Goal: Information Seeking & Learning: Learn about a topic

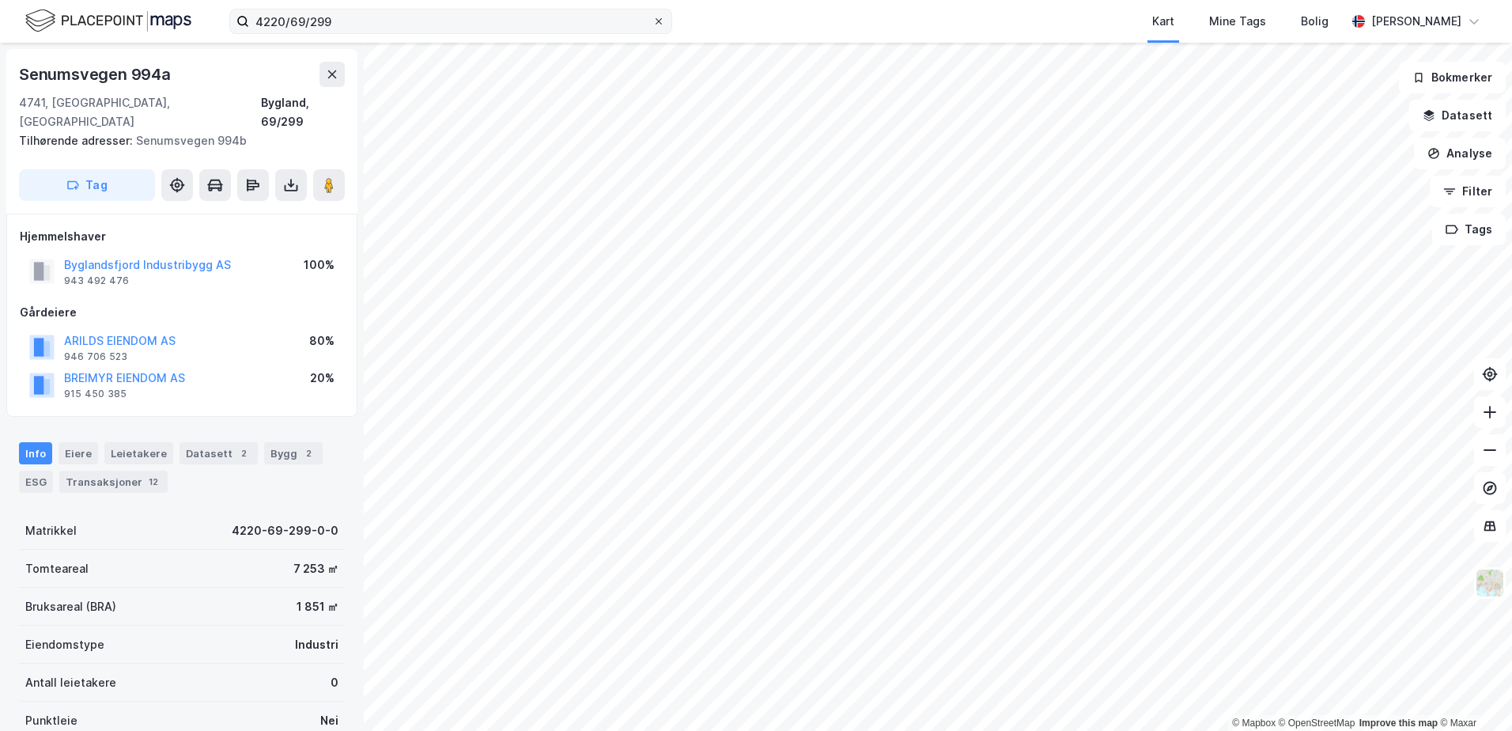
click at [660, 20] on icon at bounding box center [659, 21] width 6 height 6
click at [652, 20] on input "4220/69/299" at bounding box center [450, 21] width 403 height 24
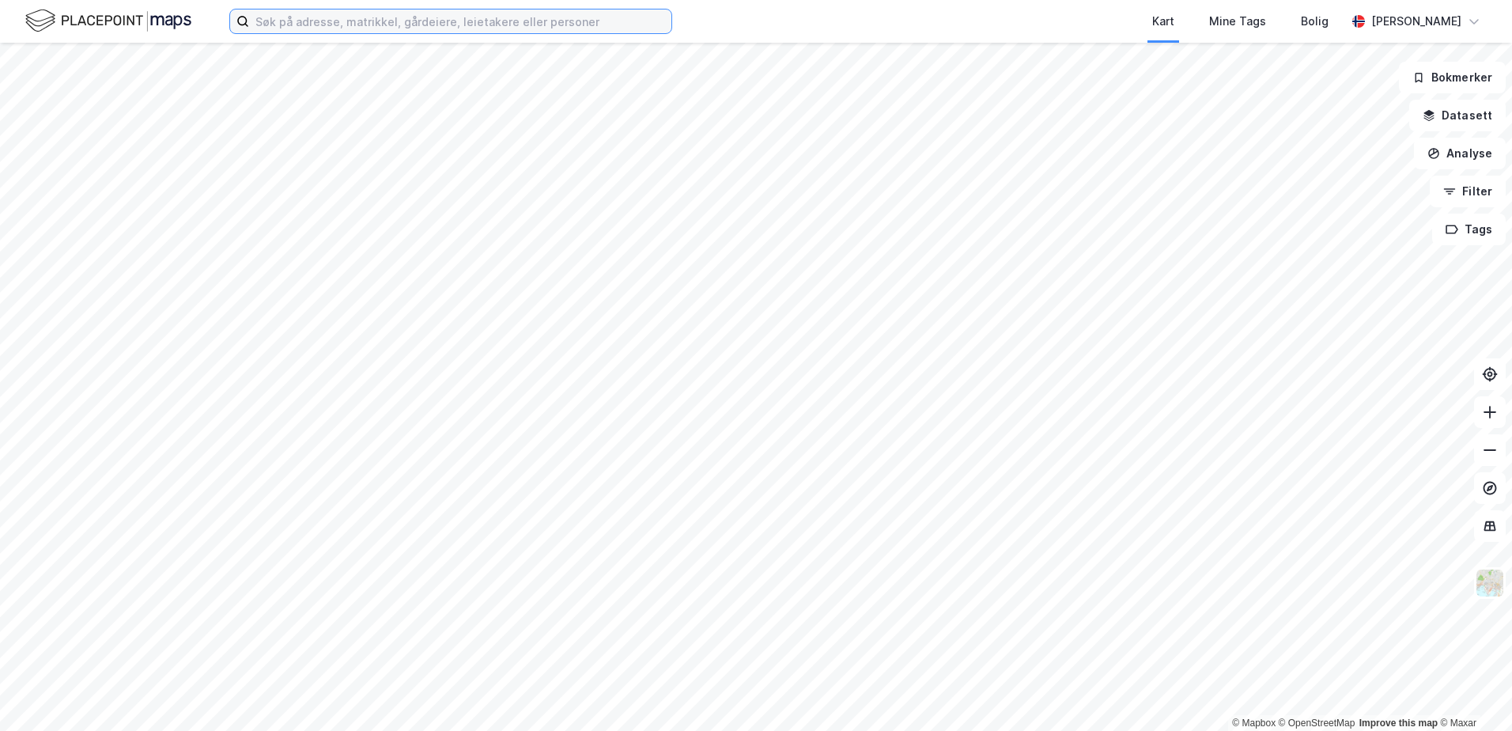
click at [387, 29] on input at bounding box center [460, 21] width 422 height 24
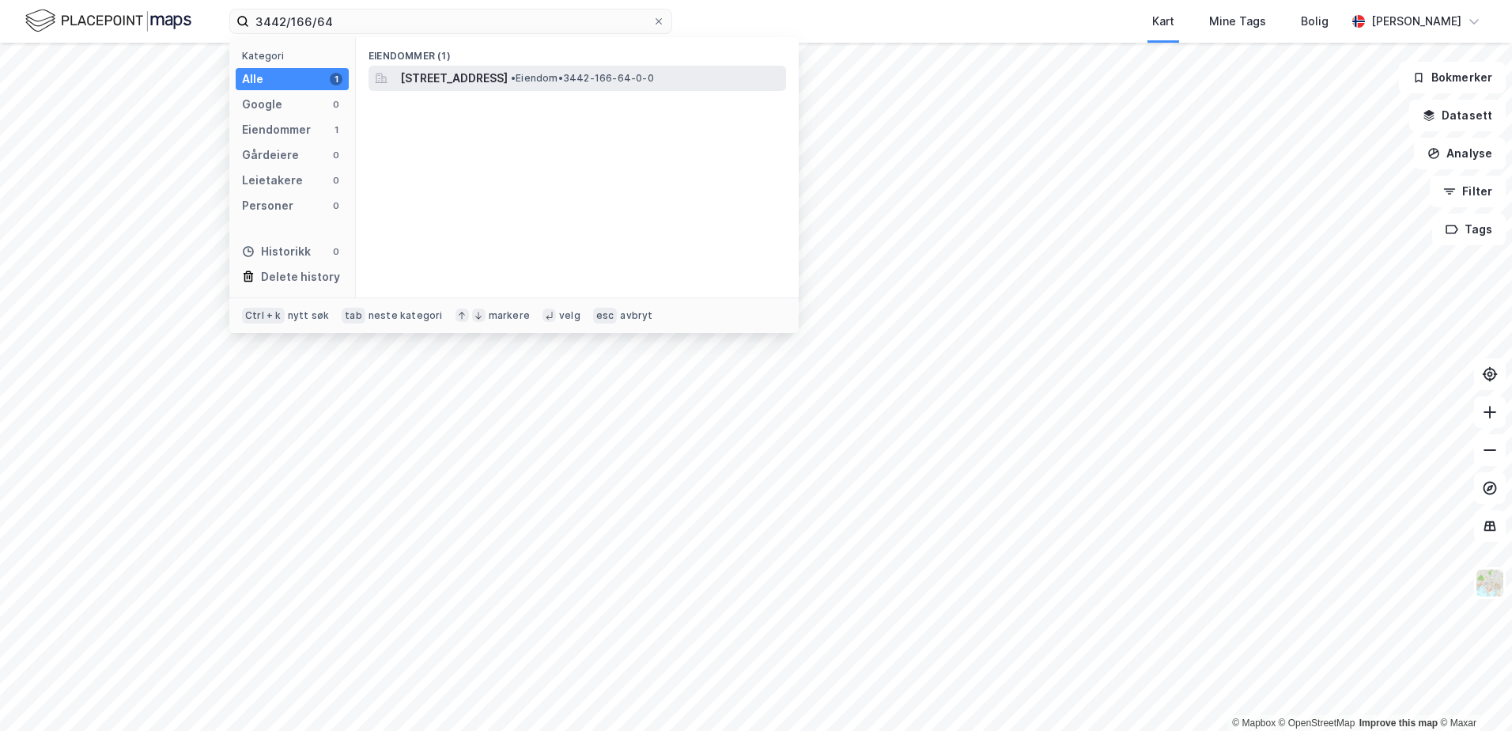
click at [508, 76] on span "[STREET_ADDRESS]" at bounding box center [454, 78] width 108 height 19
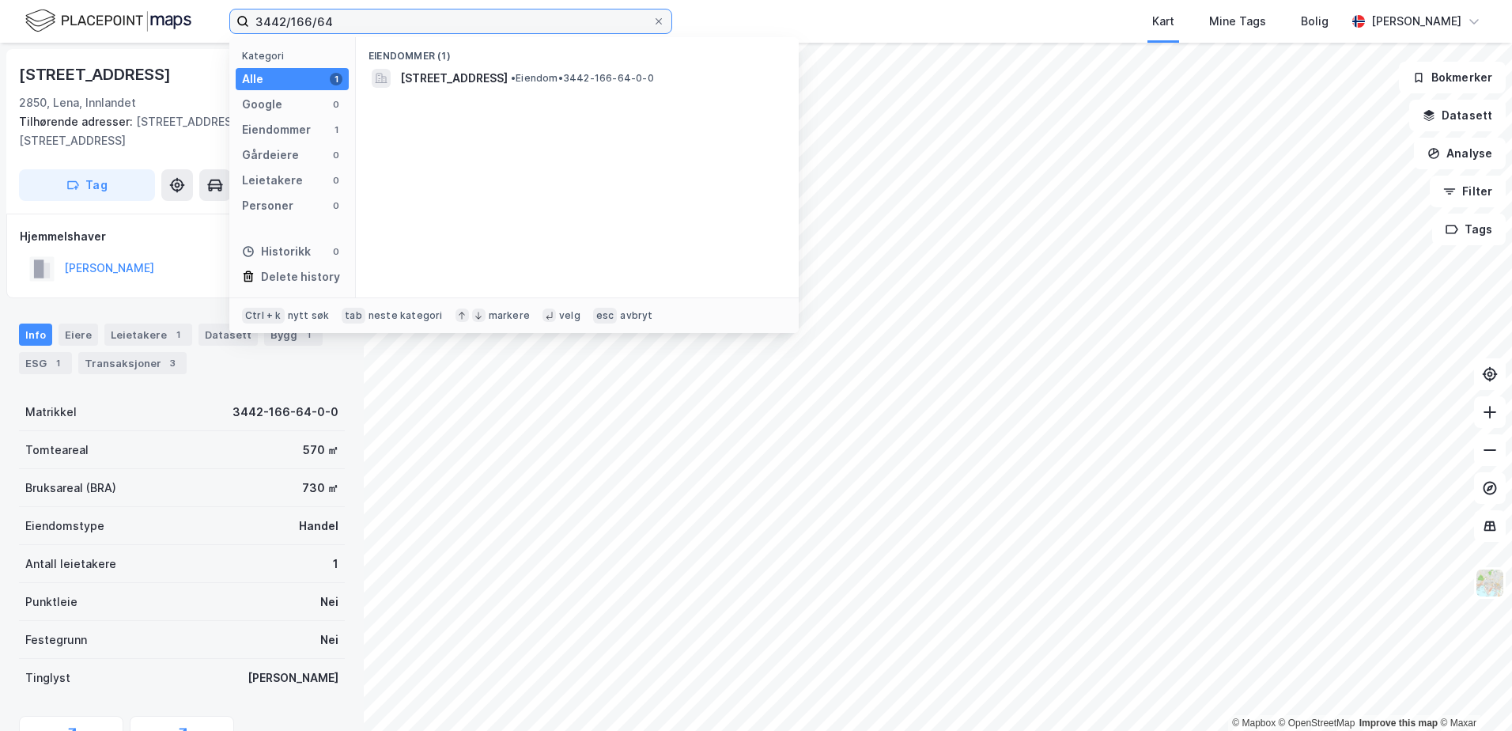
click at [335, 22] on input "3442/166/64" at bounding box center [450, 21] width 403 height 24
type input "3442/166/72"
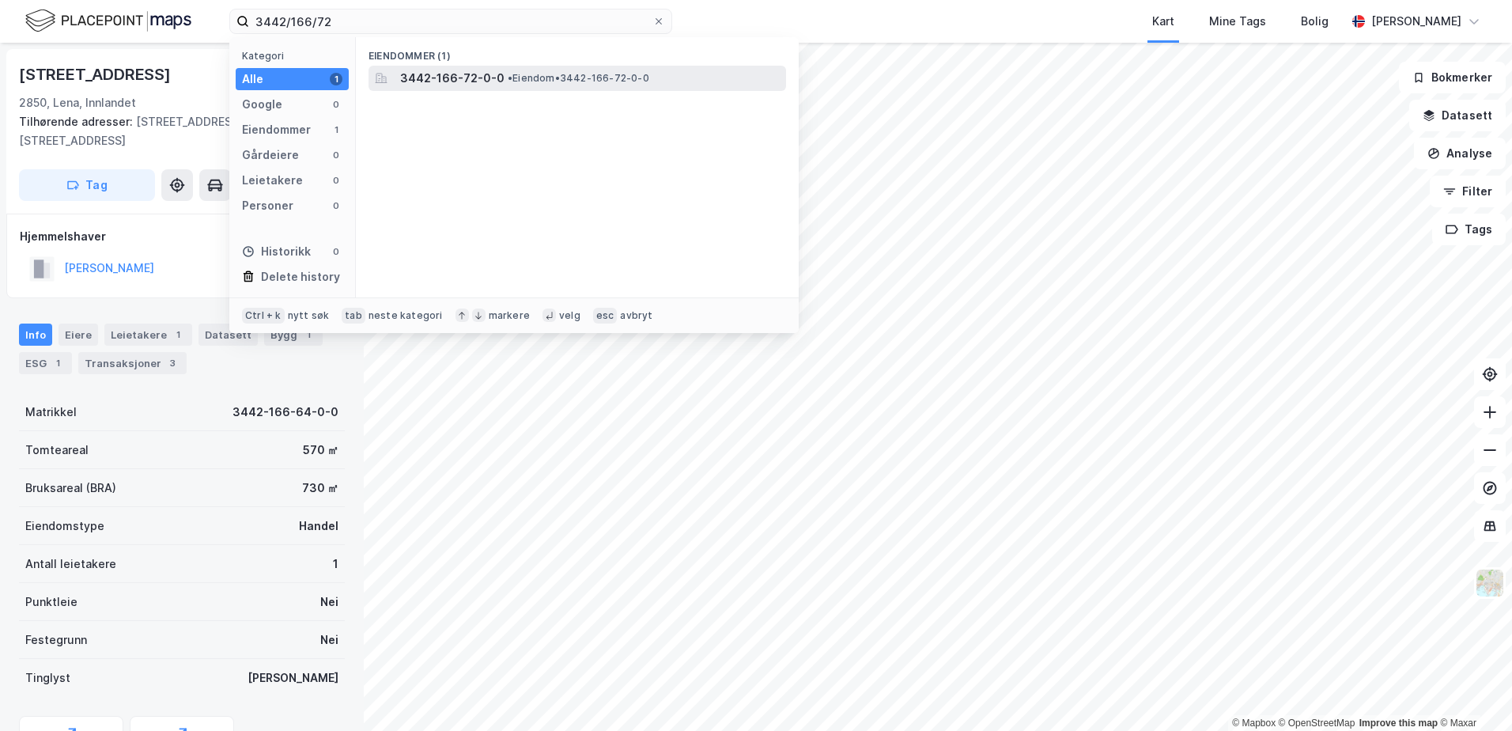
click at [457, 71] on span "3442-166-72-0-0" at bounding box center [452, 78] width 104 height 19
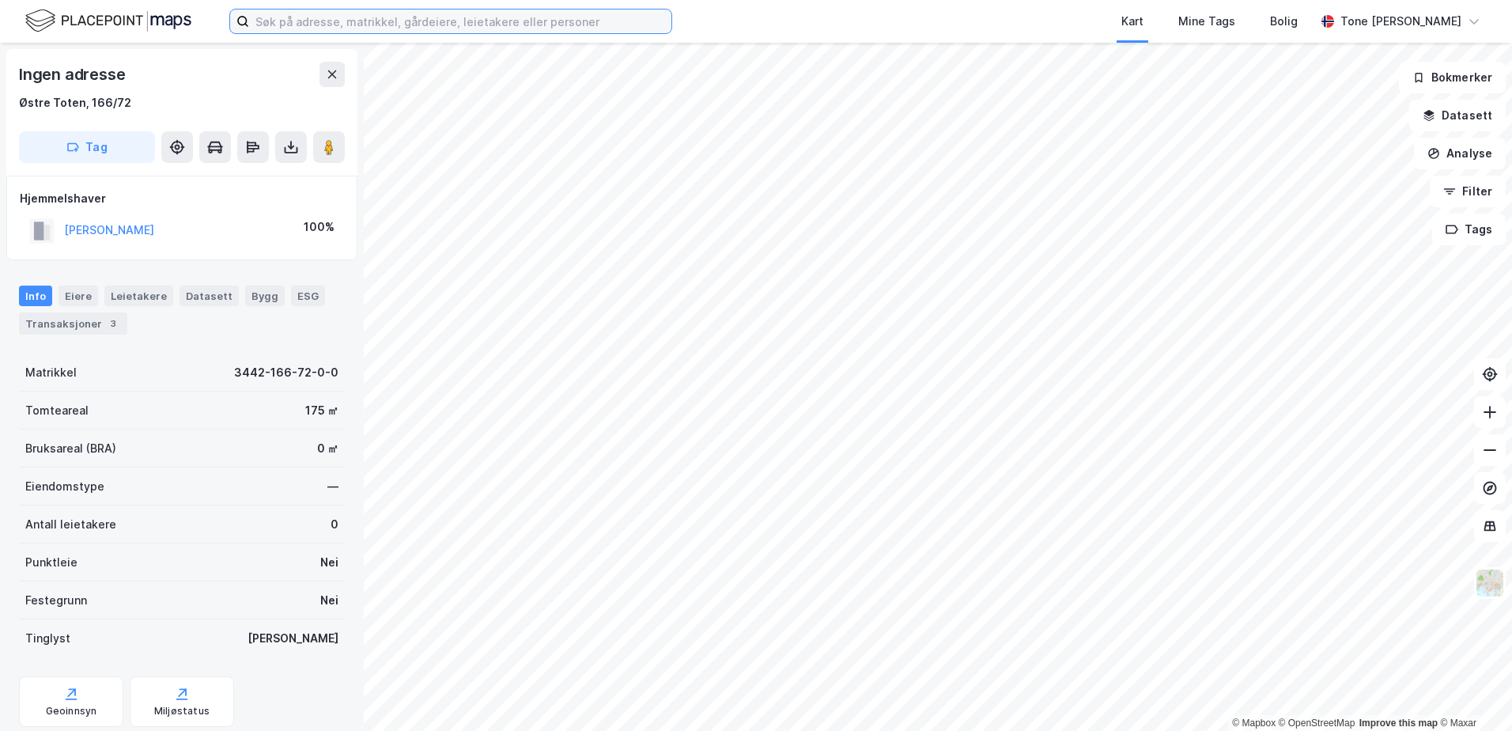
click at [341, 24] on input at bounding box center [460, 21] width 422 height 24
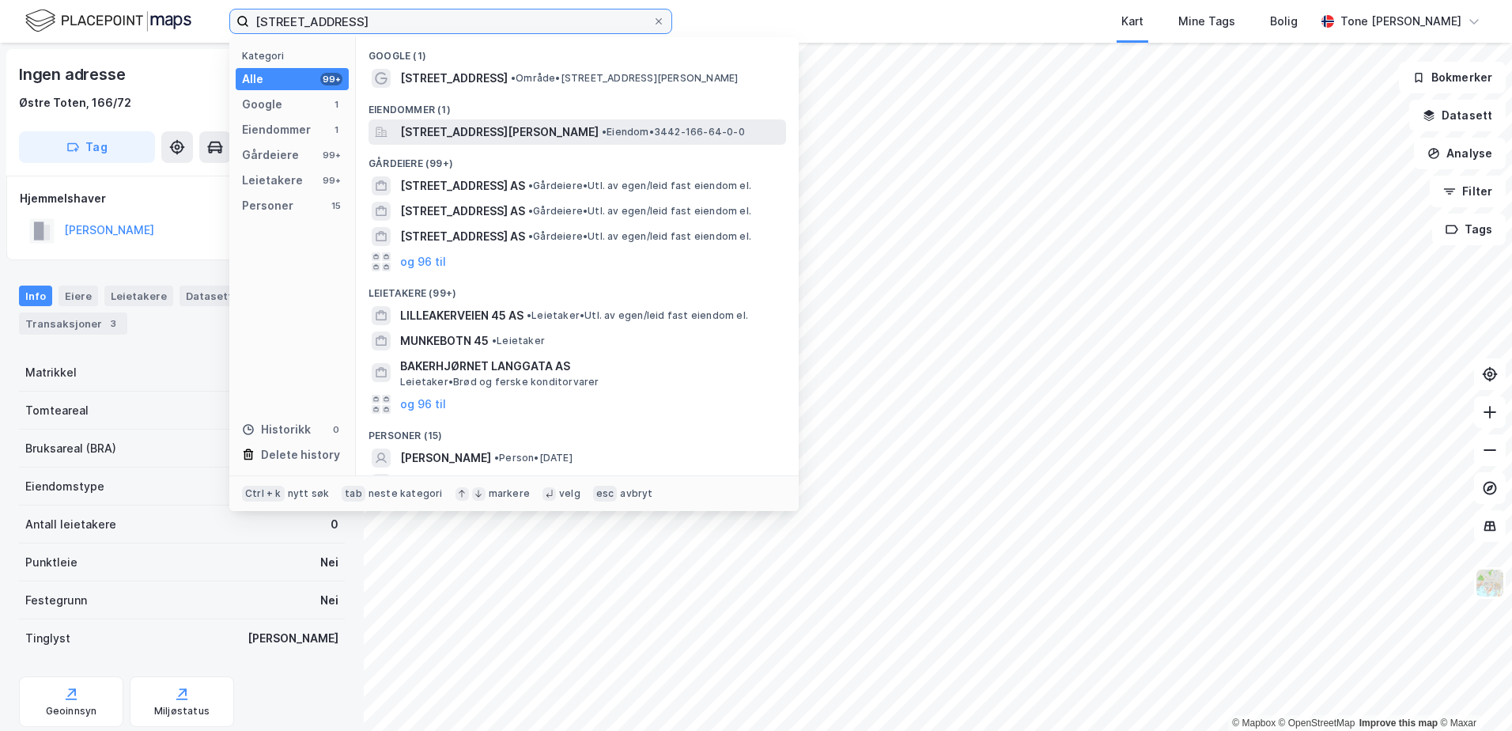
type input "lenagata 45"
click at [448, 127] on span "Lenagata 45, 2850, LENA, ØSTRE TOTEN" at bounding box center [499, 132] width 198 height 19
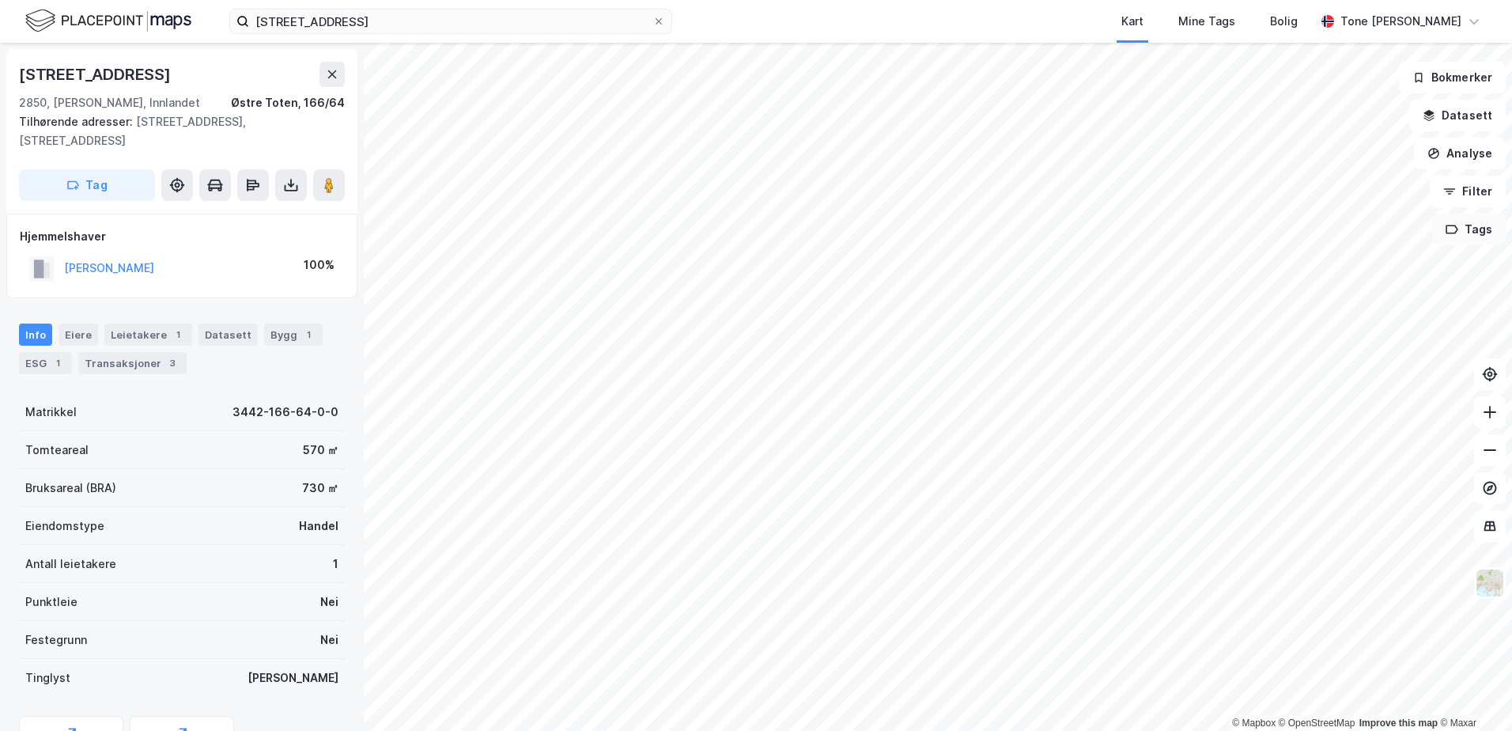
click at [1481, 226] on button "Tags" at bounding box center [1469, 230] width 74 height 32
click at [1477, 188] on button "Filter" at bounding box center [1468, 192] width 76 height 32
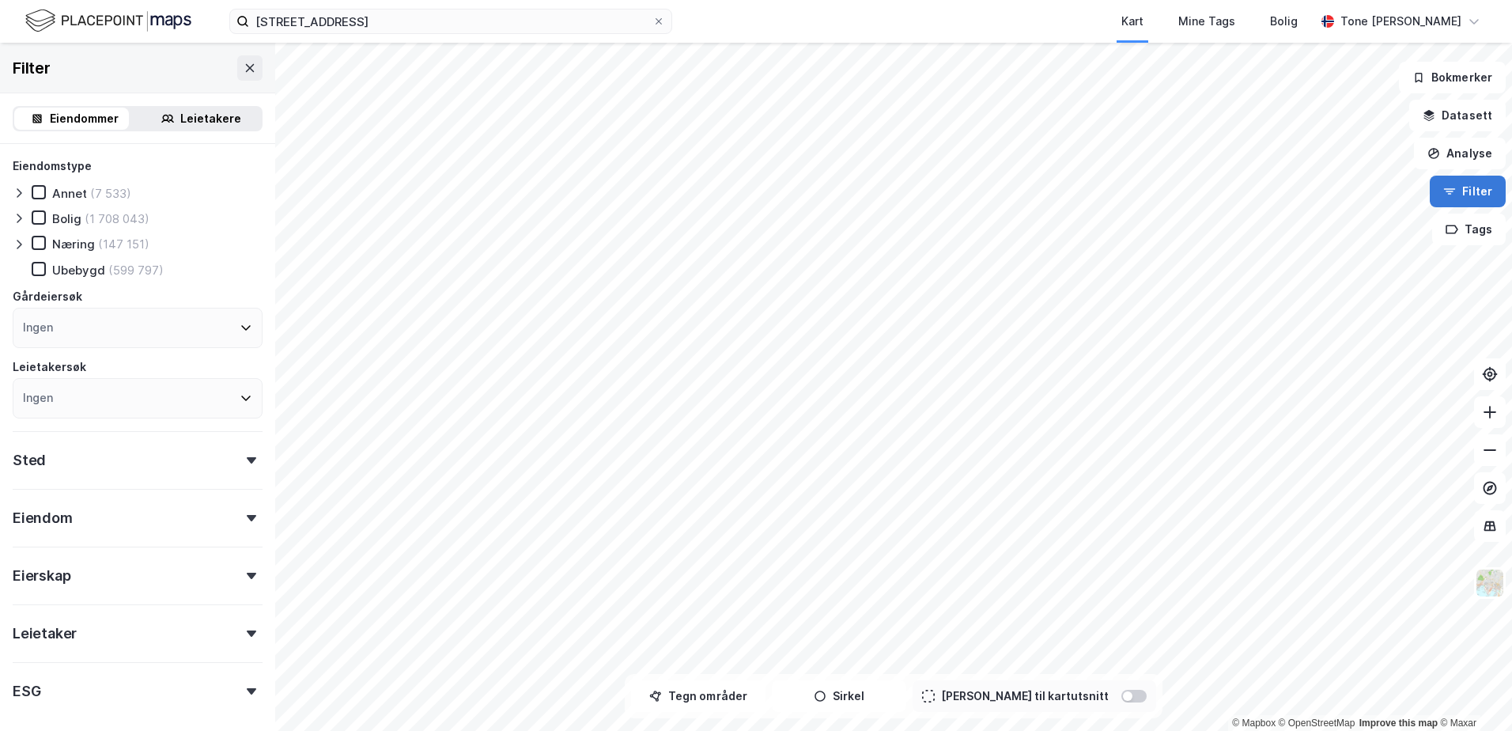
click at [1477, 188] on button "Filter" at bounding box center [1468, 192] width 76 height 32
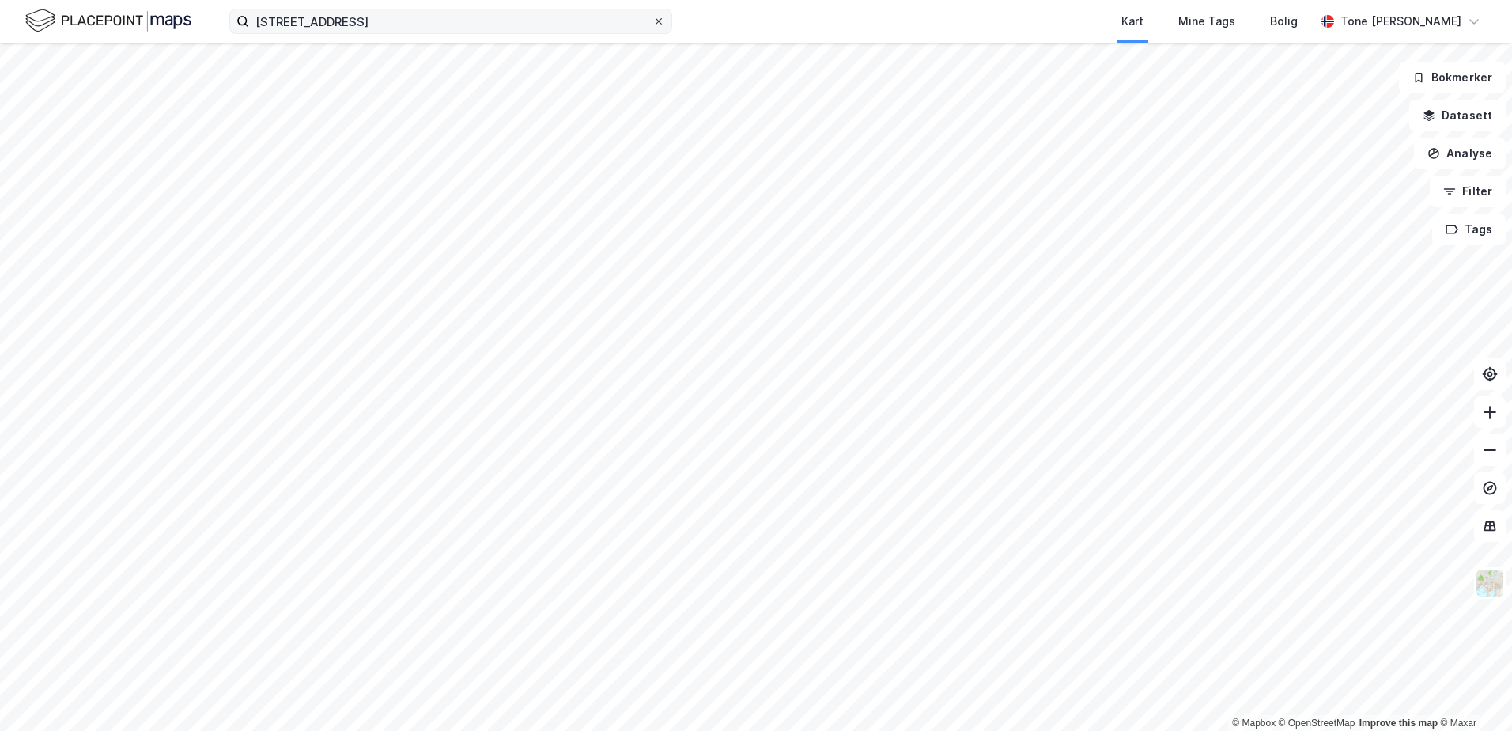
click at [661, 21] on icon at bounding box center [658, 21] width 9 height 9
click at [652, 21] on input "lenagata 45" at bounding box center [450, 21] width 403 height 24
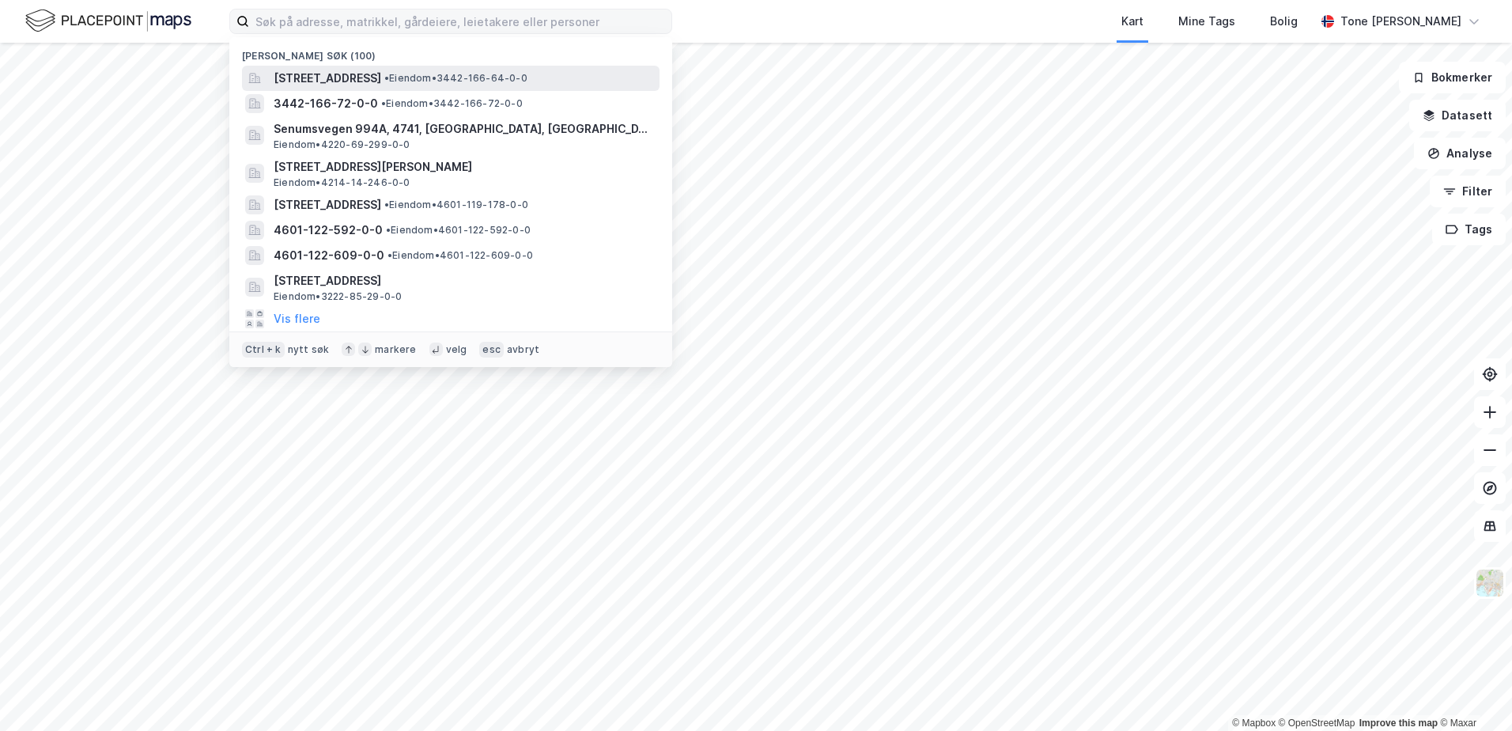
click at [381, 78] on span "[STREET_ADDRESS]" at bounding box center [328, 78] width 108 height 19
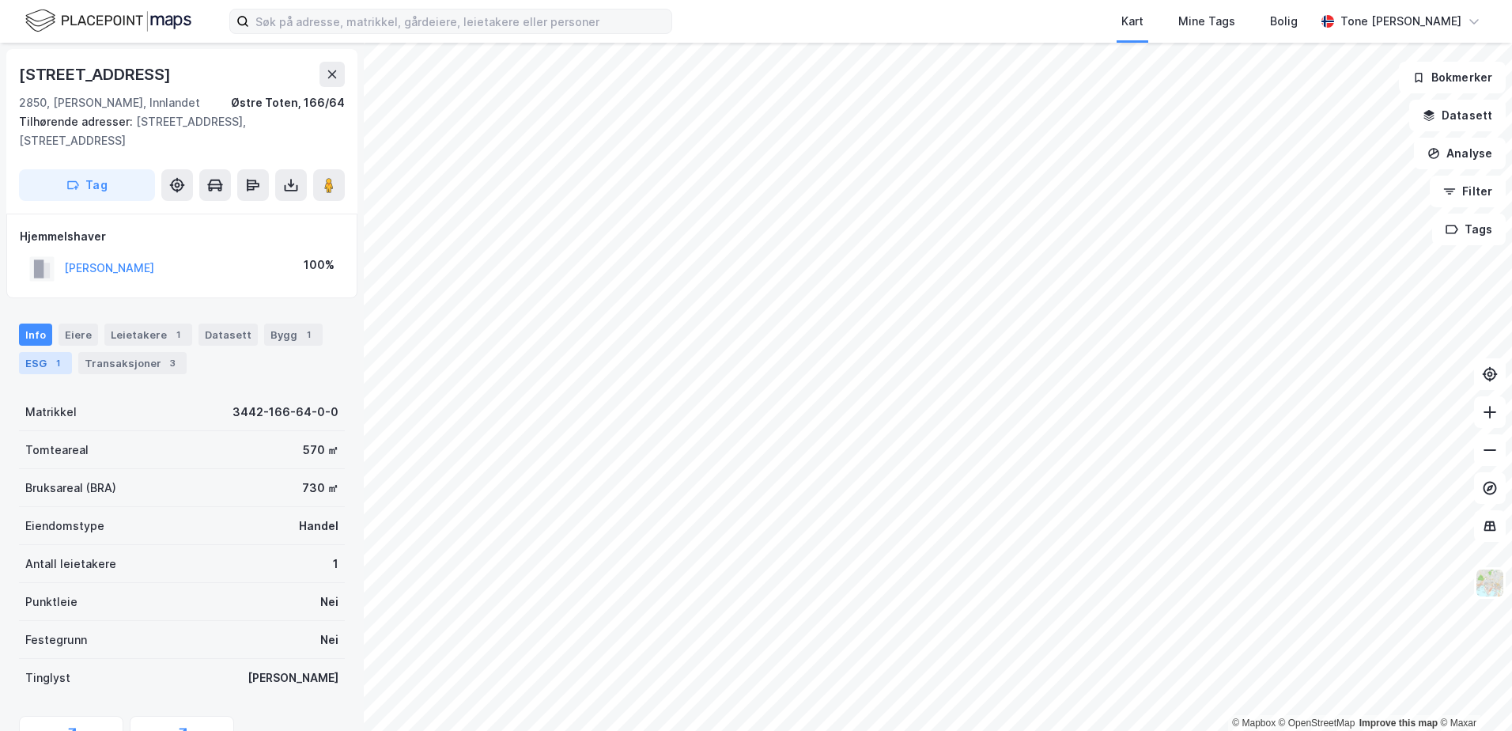
click at [44, 352] on div "ESG 1" at bounding box center [45, 363] width 53 height 22
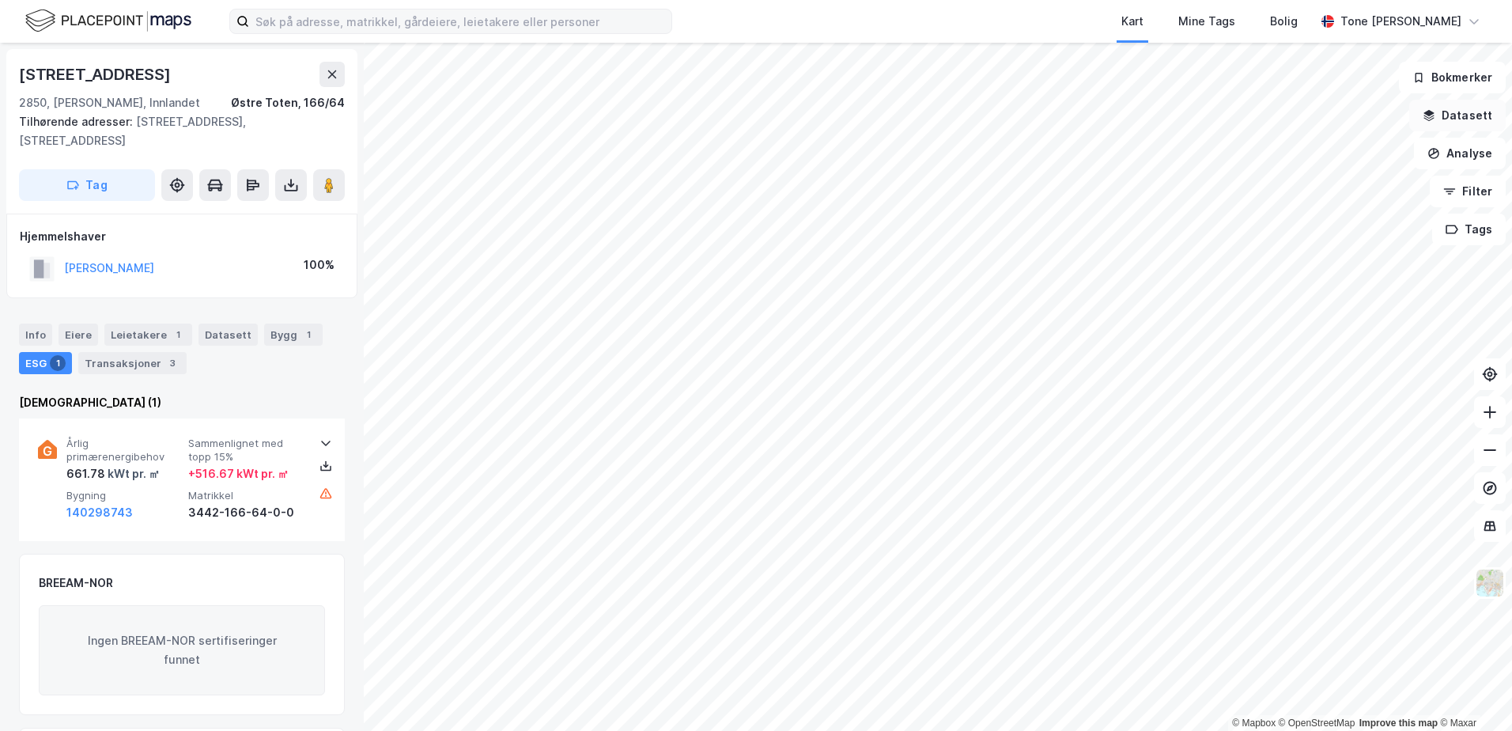
click at [1462, 112] on button "Datasett" at bounding box center [1457, 116] width 96 height 32
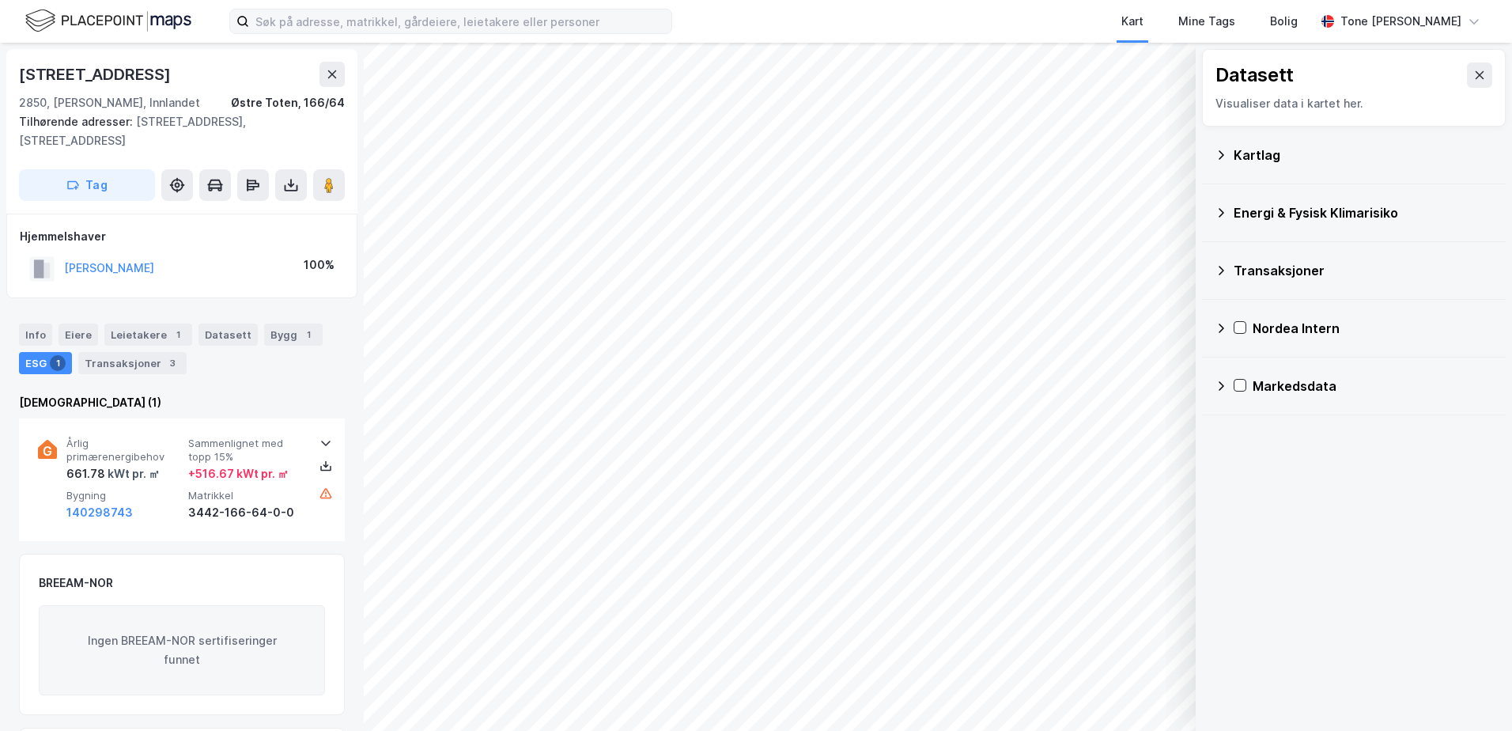
click at [1253, 147] on div "Kartlag" at bounding box center [1363, 155] width 259 height 19
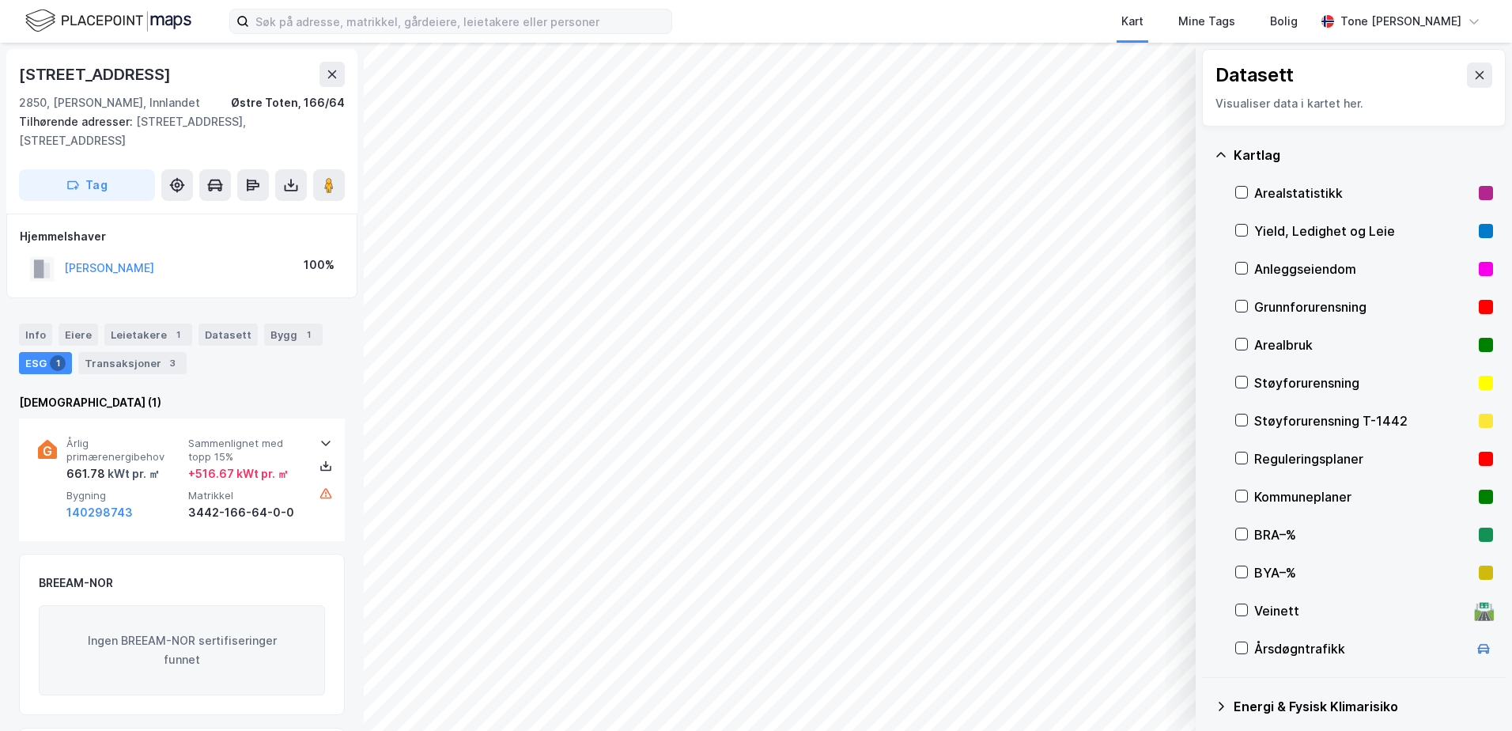
click at [1300, 306] on div "Grunnforurensning" at bounding box center [1363, 306] width 218 height 19
click at [1247, 302] on div at bounding box center [1241, 306] width 13 height 13
click at [1226, 157] on icon at bounding box center [1221, 155] width 13 height 13
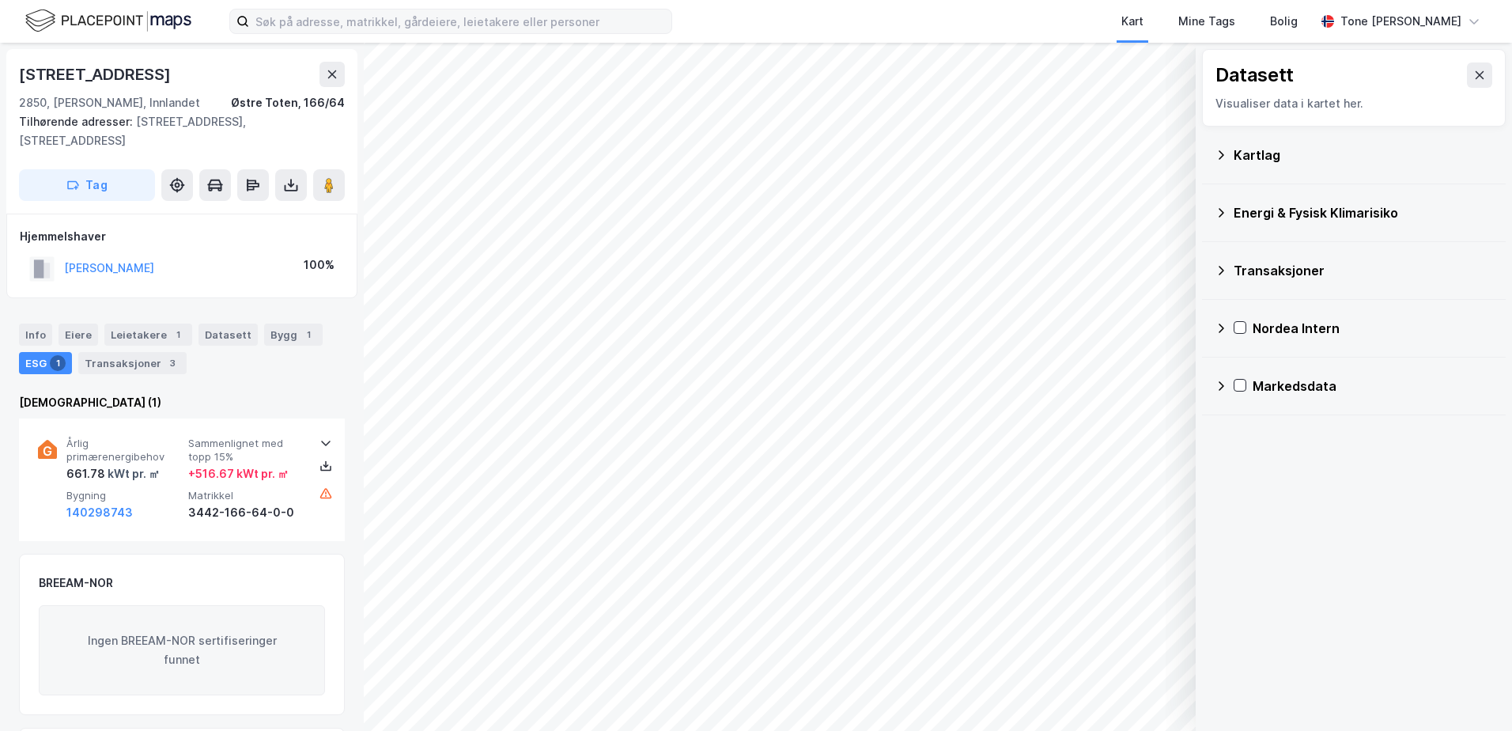
click at [1238, 207] on div "Energi & Fysisk Klimarisiko" at bounding box center [1363, 212] width 259 height 19
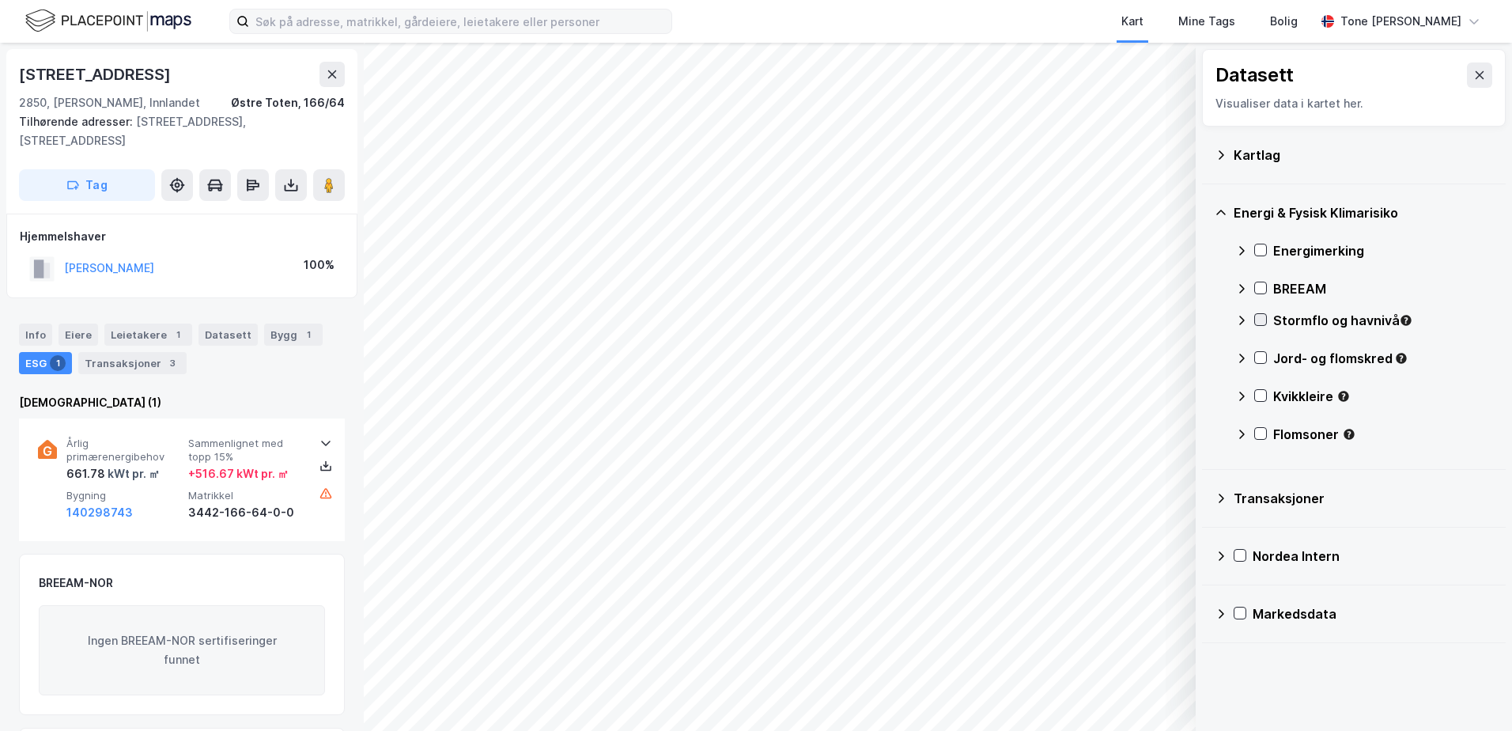
click at [1260, 322] on icon at bounding box center [1261, 320] width 9 height 6
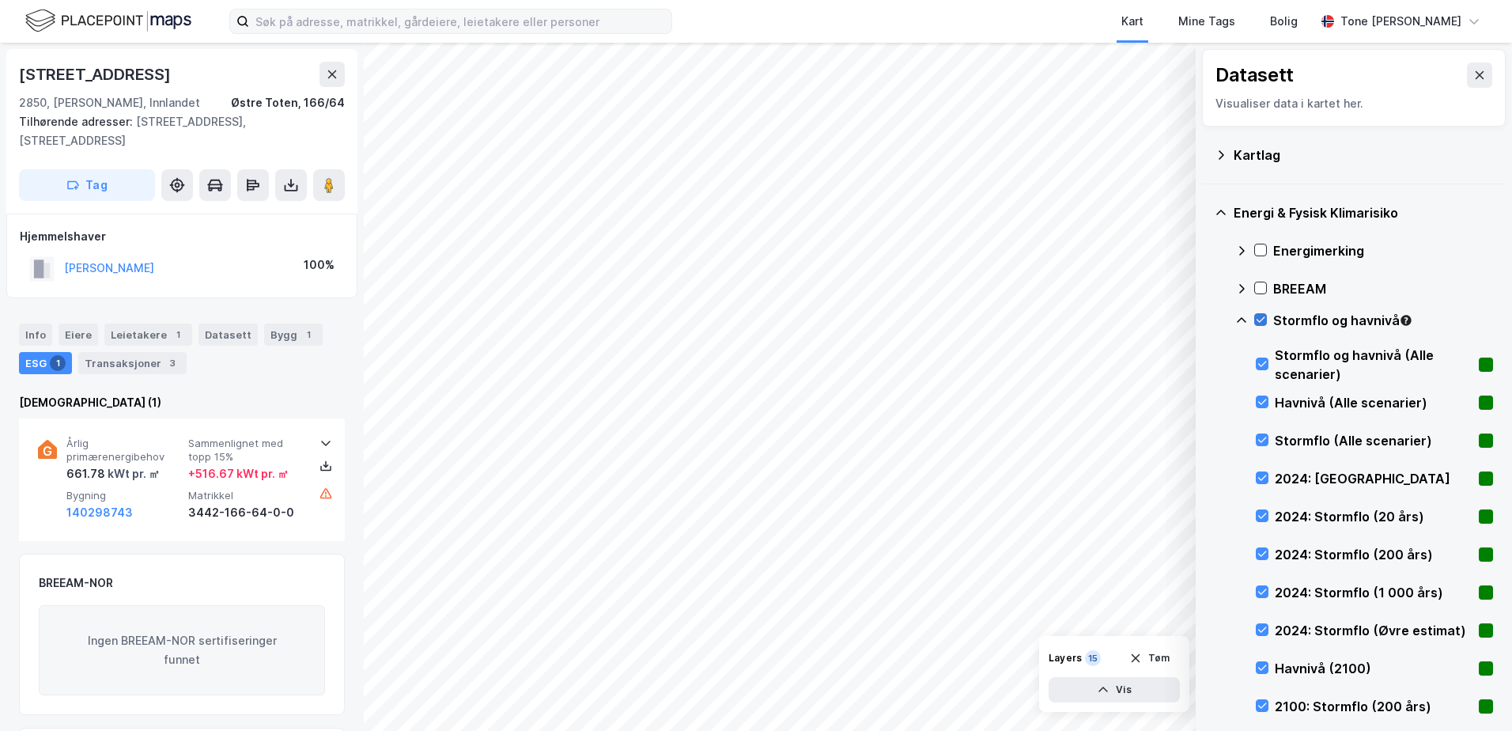
click at [1260, 320] on icon at bounding box center [1260, 319] width 11 height 11
click at [1244, 319] on icon at bounding box center [1241, 320] width 13 height 13
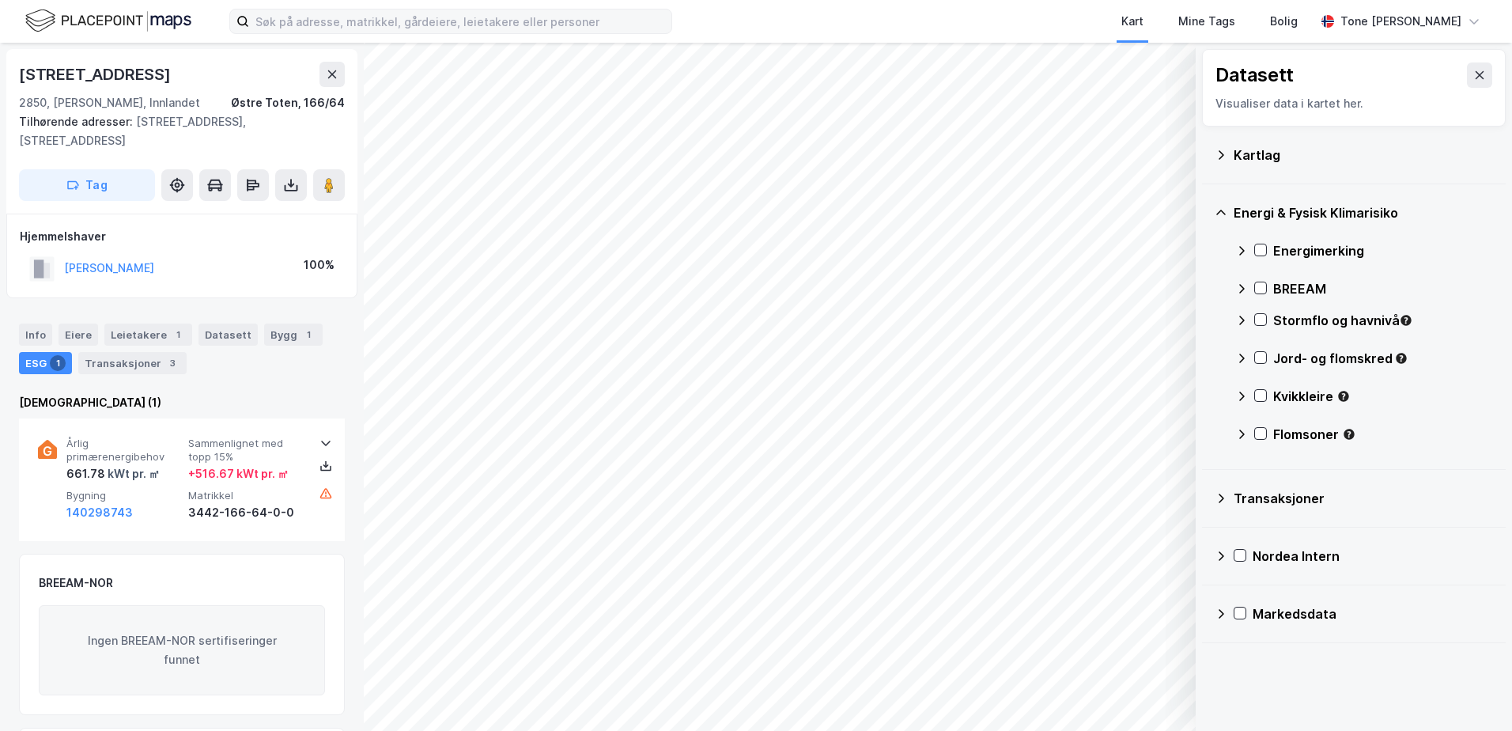
click at [1261, 350] on div "Jord- og flomskred" at bounding box center [1364, 365] width 258 height 38
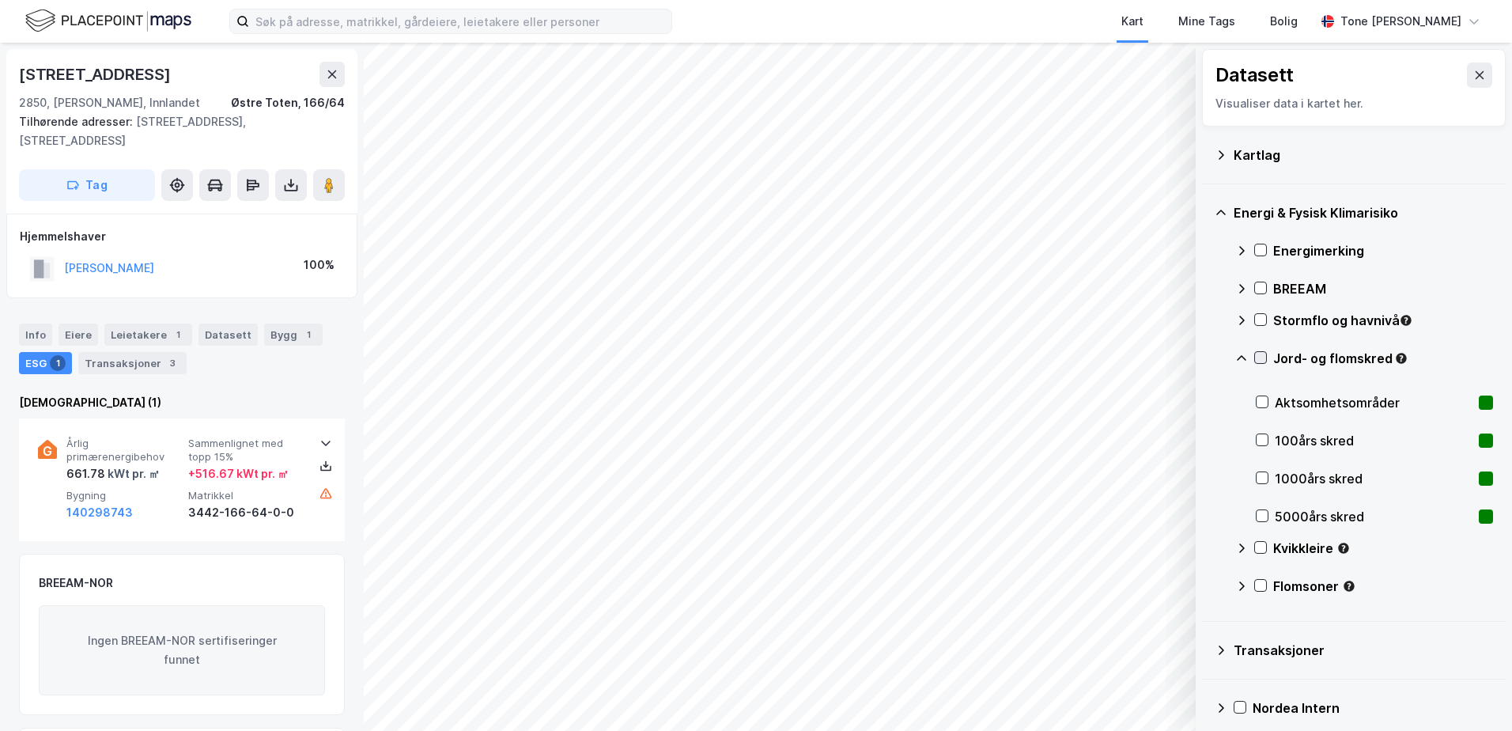
click at [1261, 352] on icon at bounding box center [1260, 357] width 11 height 11
click at [1261, 353] on icon at bounding box center [1260, 357] width 11 height 11
click at [1239, 356] on icon at bounding box center [1241, 358] width 13 height 13
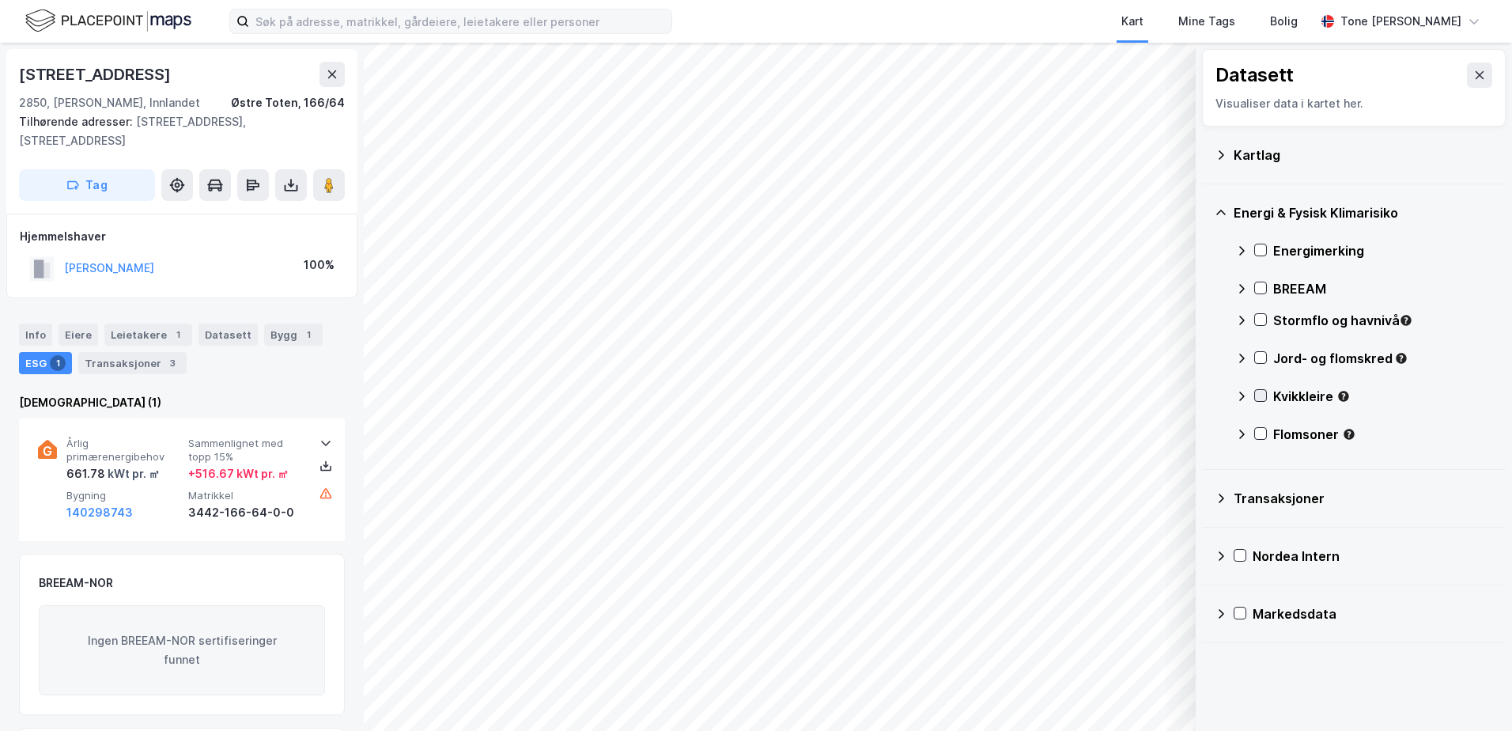
click at [1257, 391] on icon at bounding box center [1260, 395] width 11 height 11
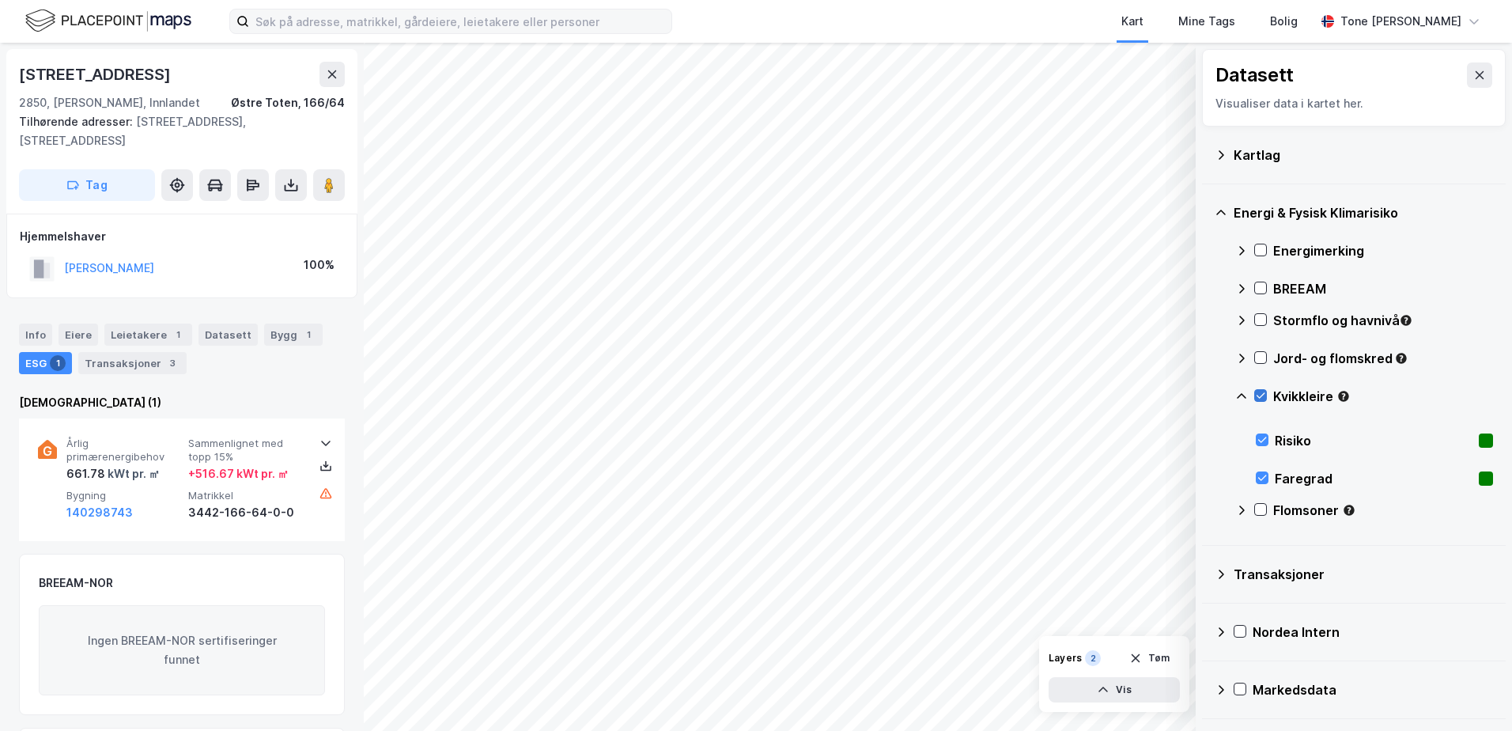
click at [1257, 391] on icon at bounding box center [1260, 395] width 11 height 11
click at [1241, 390] on icon at bounding box center [1241, 396] width 13 height 13
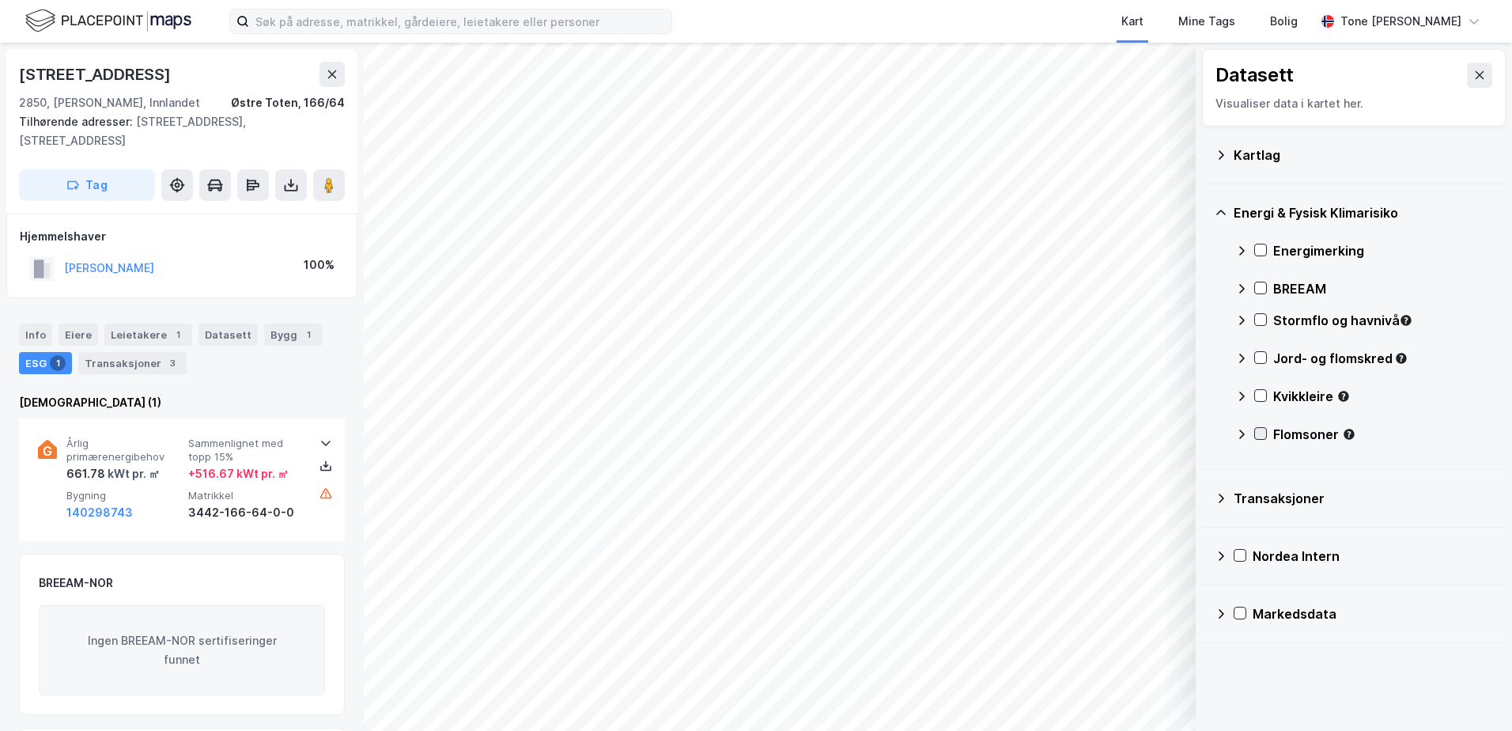
click at [1259, 429] on icon at bounding box center [1260, 433] width 11 height 11
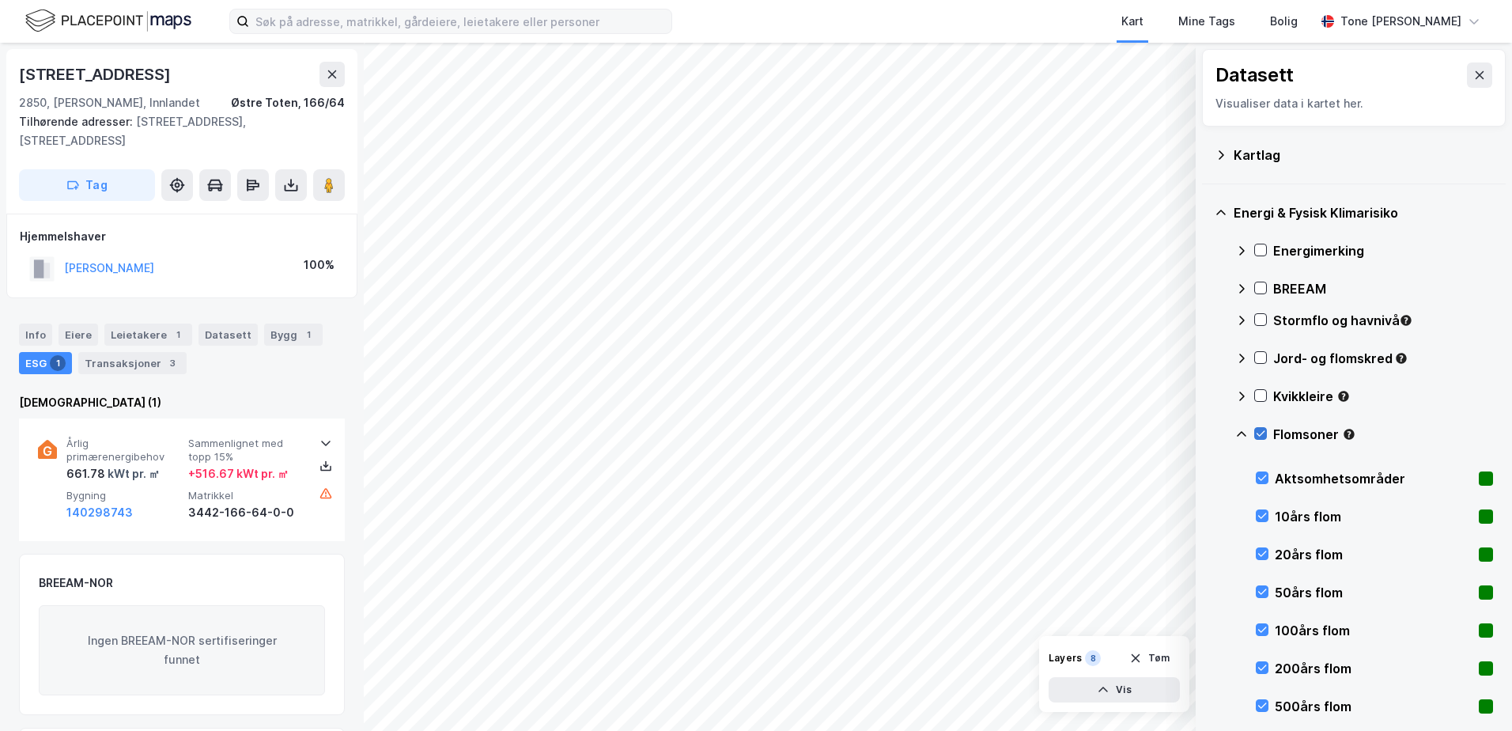
click at [1259, 429] on icon at bounding box center [1260, 433] width 11 height 11
click at [1241, 433] on icon at bounding box center [1241, 434] width 13 height 13
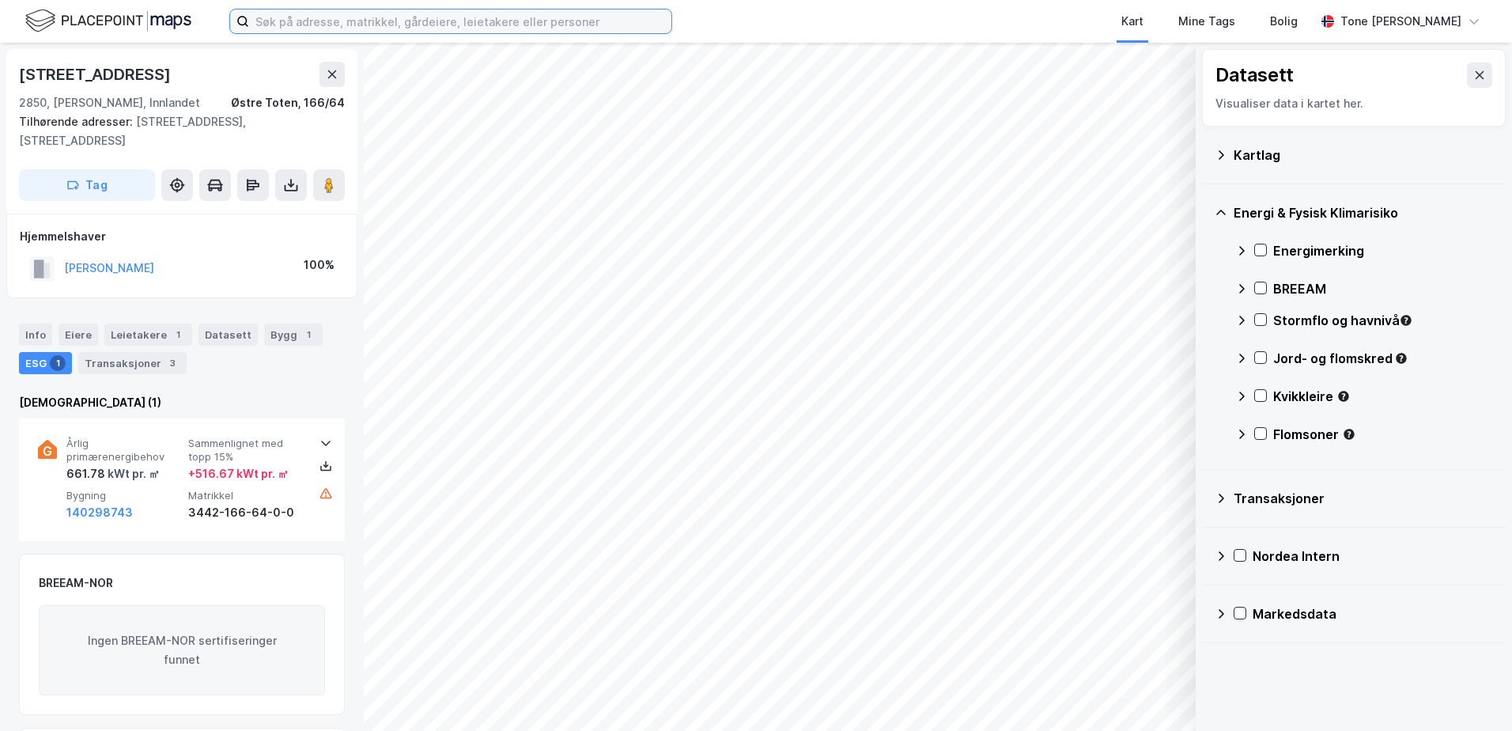
click at [512, 22] on input at bounding box center [460, 21] width 422 height 24
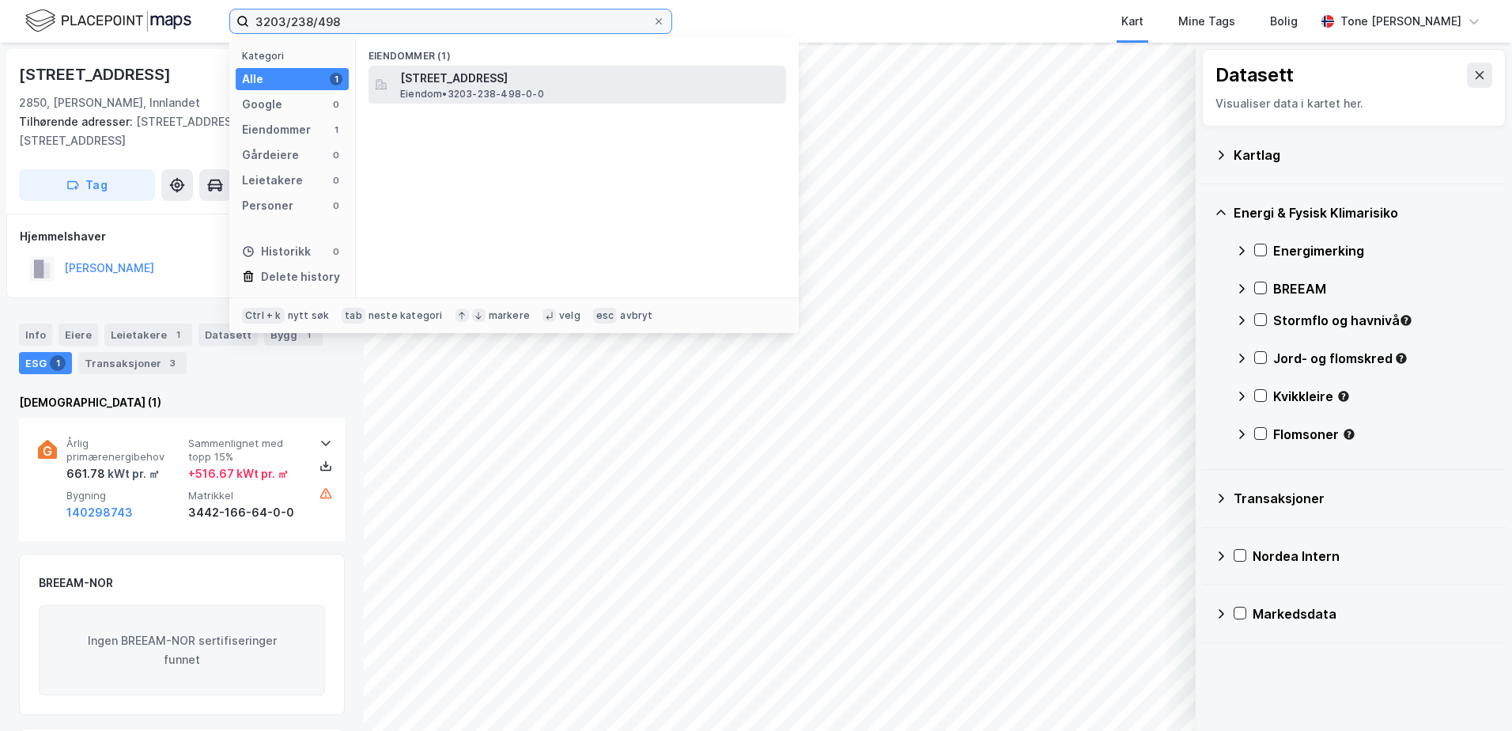
type input "3203/238/498"
click at [461, 78] on span "Slemmestadveien 631, 3470, SLEMMESTAD, ASKER" at bounding box center [590, 78] width 380 height 19
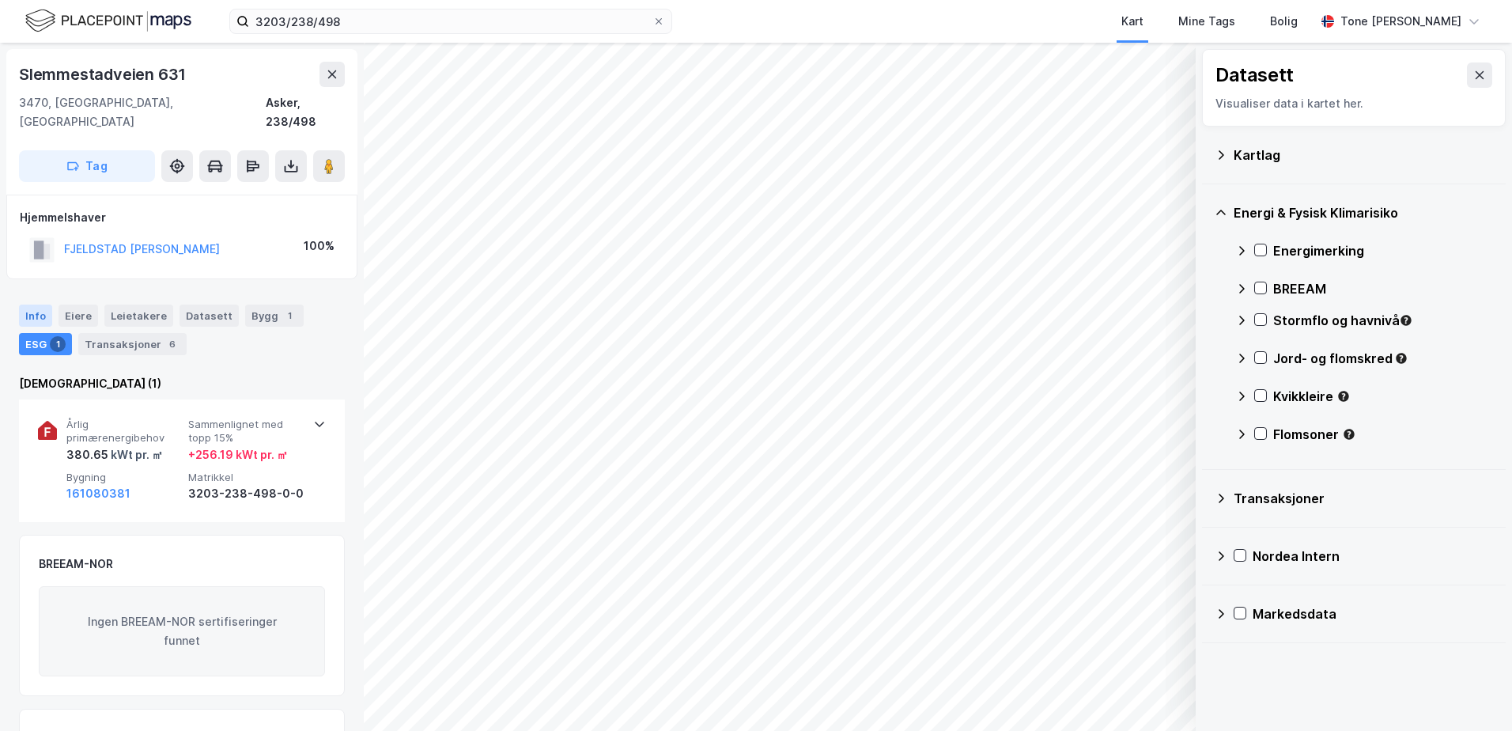
click at [35, 304] on div "Info" at bounding box center [35, 315] width 33 height 22
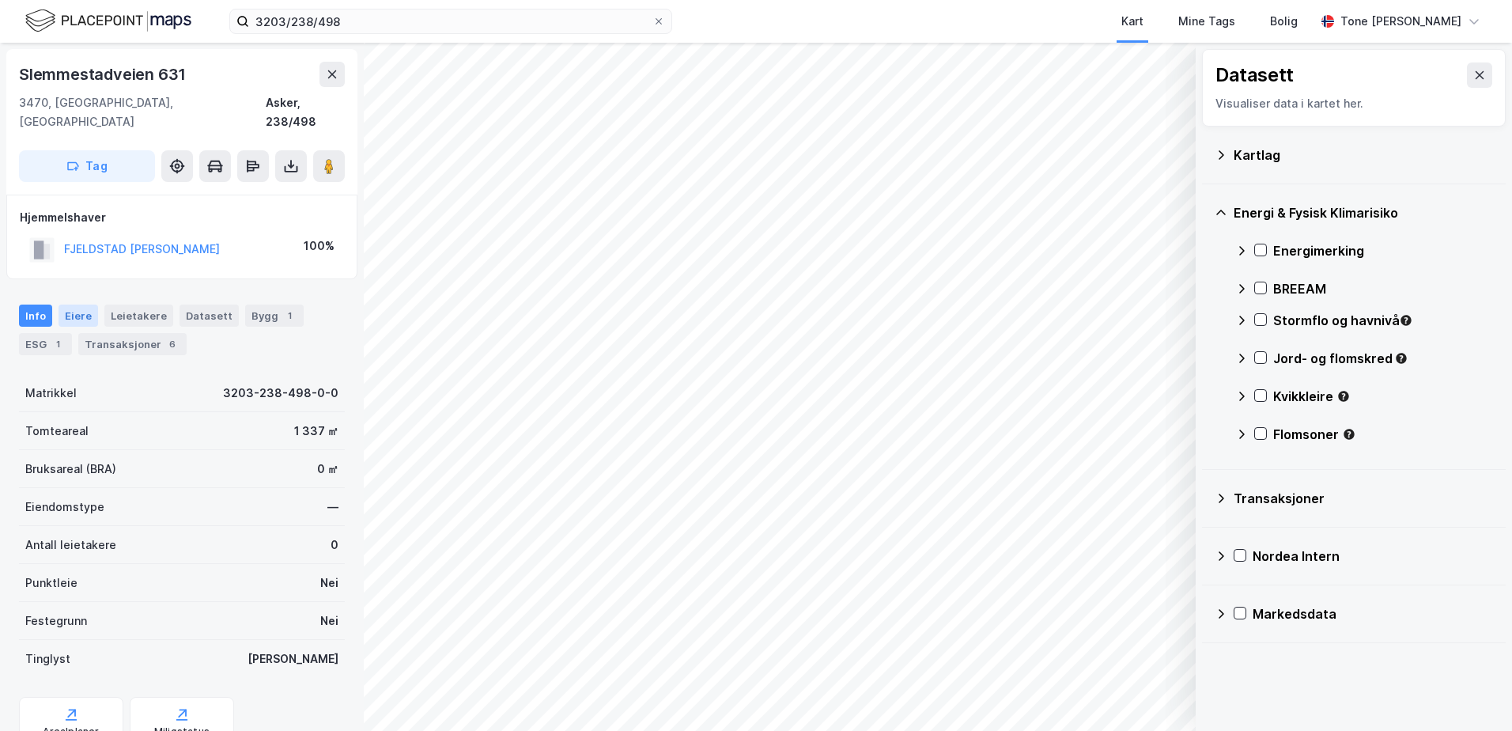
click at [74, 304] on div "Eiere" at bounding box center [79, 315] width 40 height 22
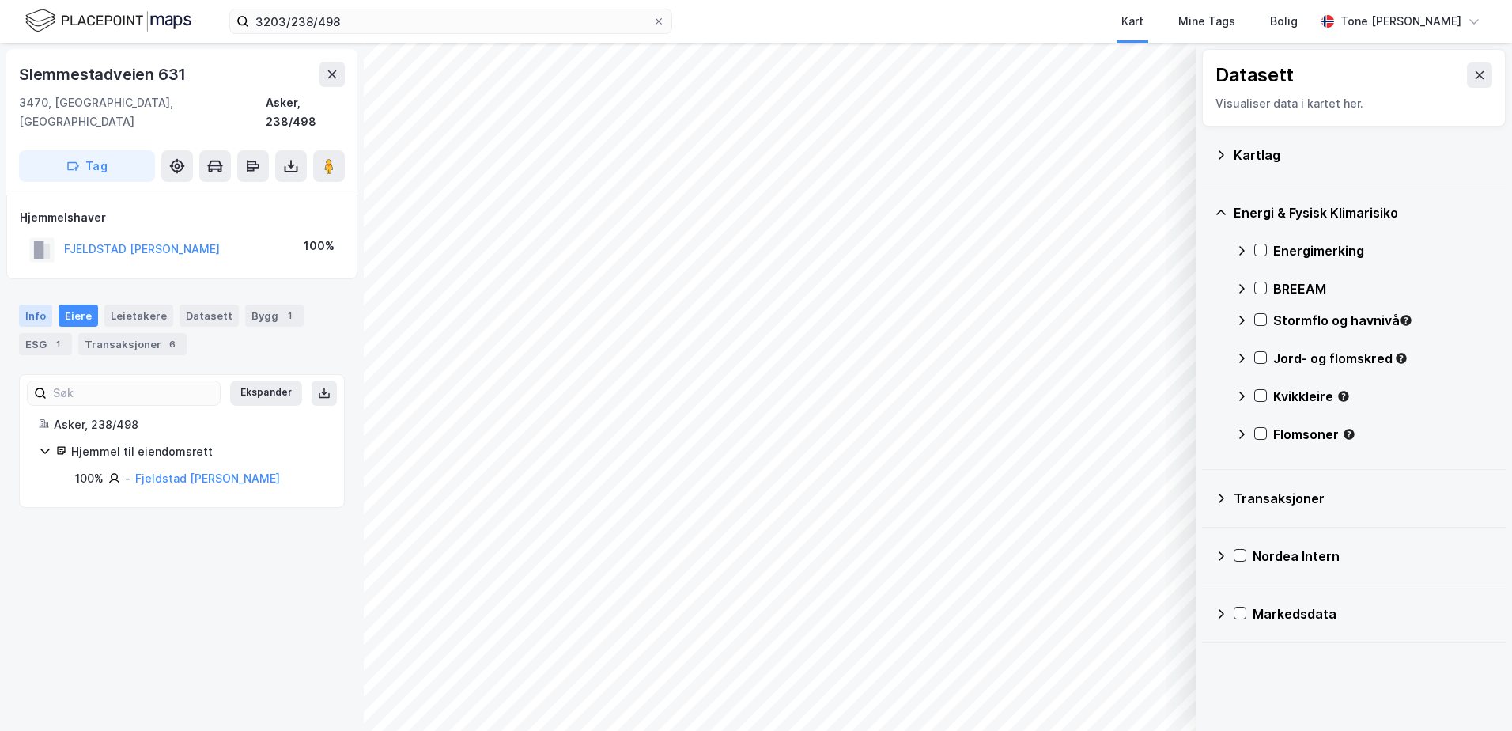
click at [32, 304] on div "Info" at bounding box center [35, 315] width 33 height 22
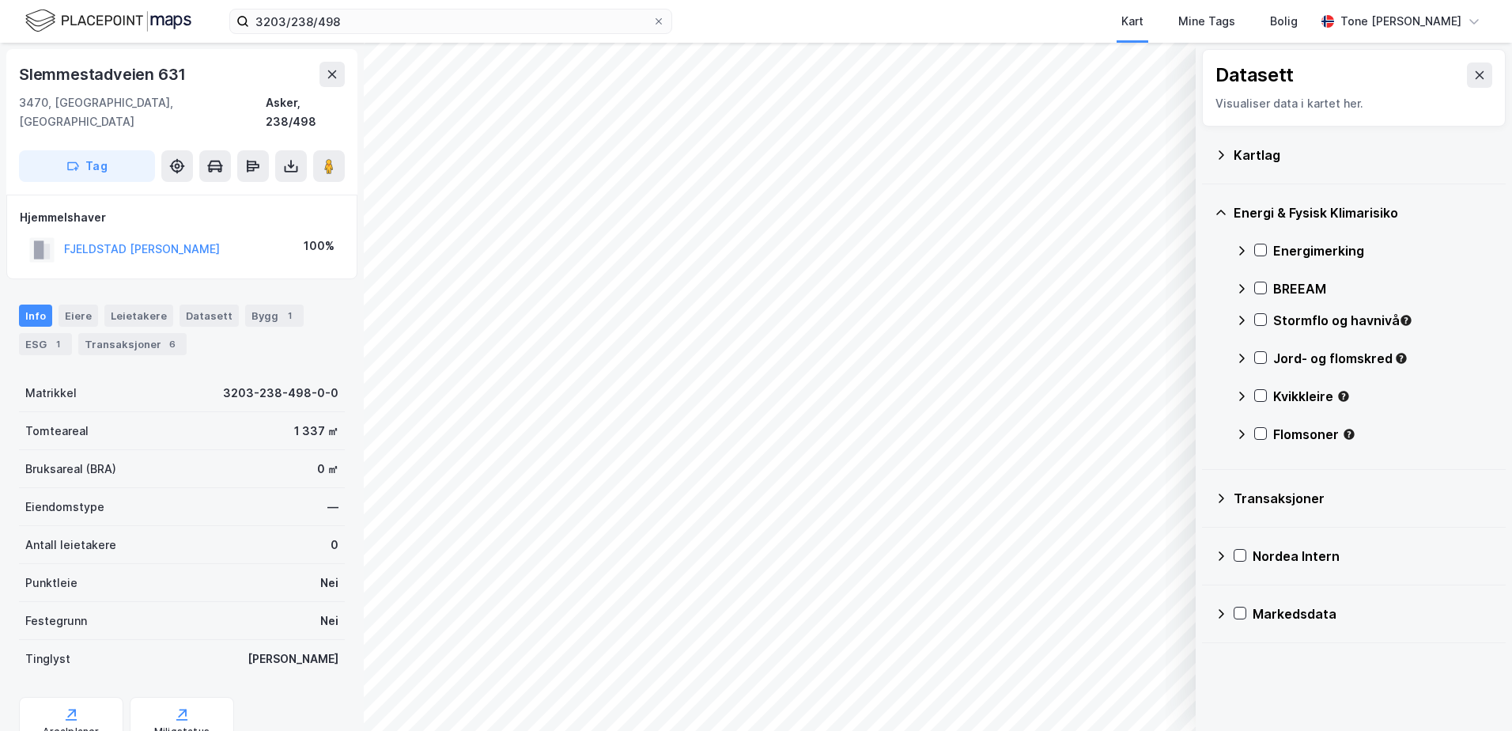
click at [32, 304] on div "Info" at bounding box center [35, 315] width 33 height 22
drag, startPoint x: 227, startPoint y: 230, endPoint x: 66, endPoint y: 227, distance: 161.4
click at [66, 233] on div "FJELDSTAD ANDREAS TSAMIS 100%" at bounding box center [182, 249] width 324 height 32
copy button "FJELDSTAD ANDREAS TSAMIS"
click at [42, 333] on div "ESG 1" at bounding box center [45, 344] width 53 height 22
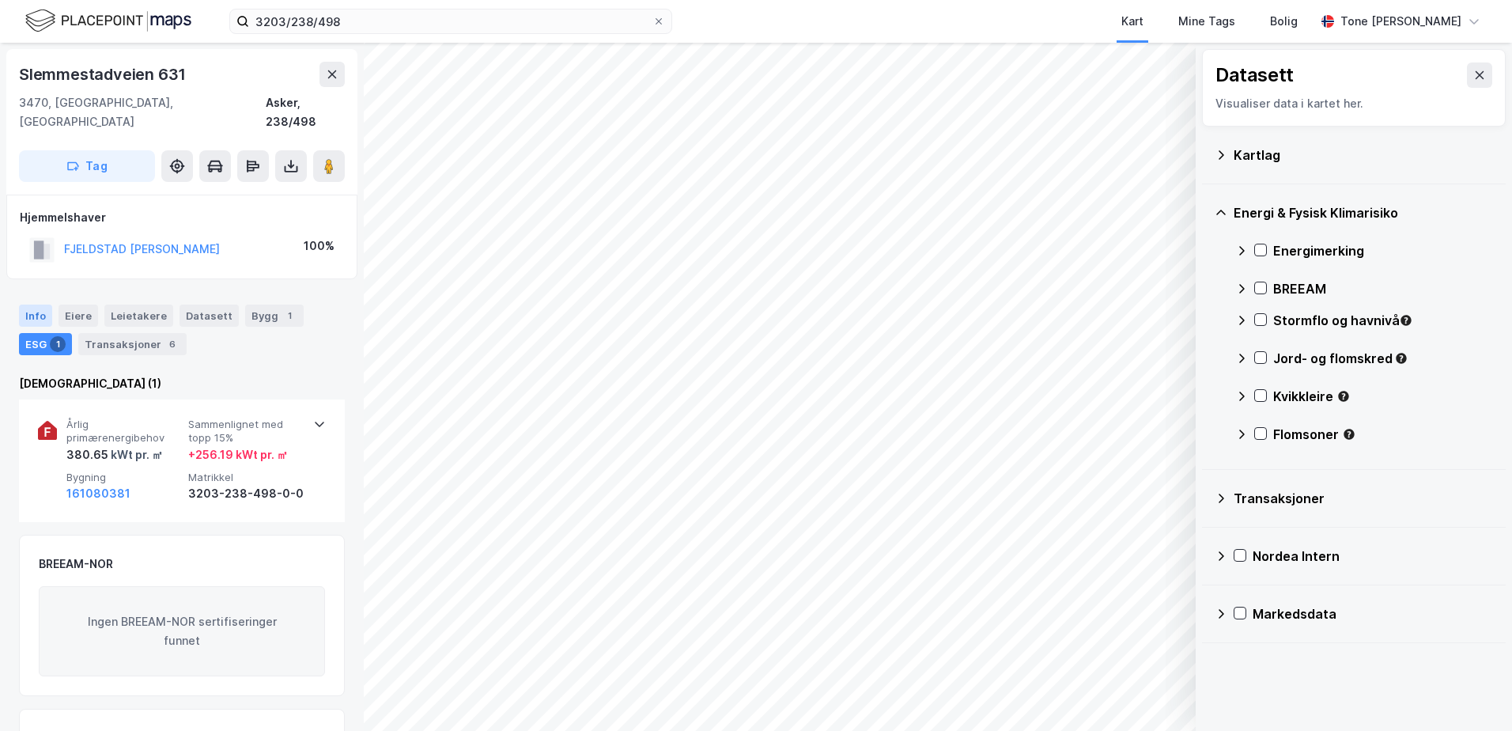
click at [32, 304] on div "Info" at bounding box center [35, 315] width 33 height 22
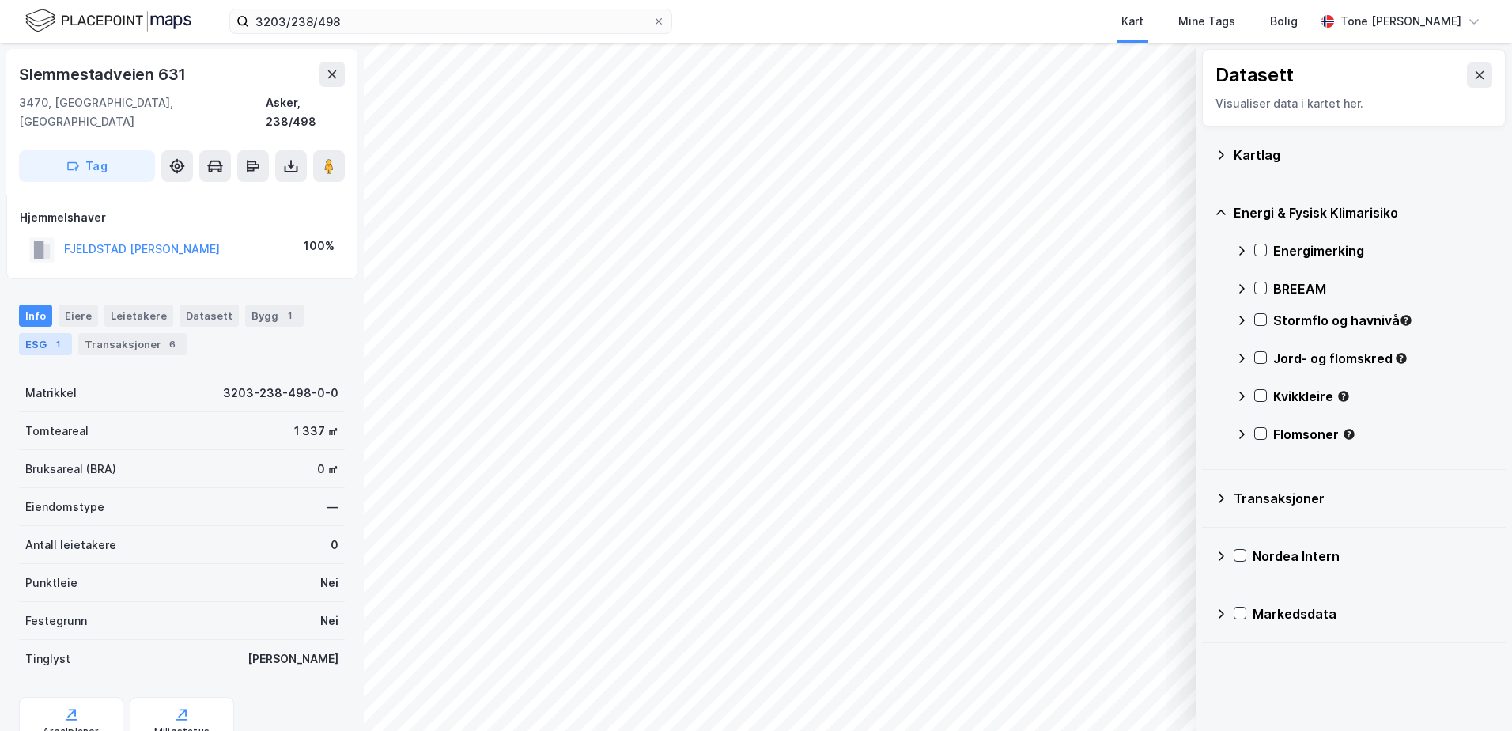
click at [37, 333] on div "ESG 1" at bounding box center [45, 344] width 53 height 22
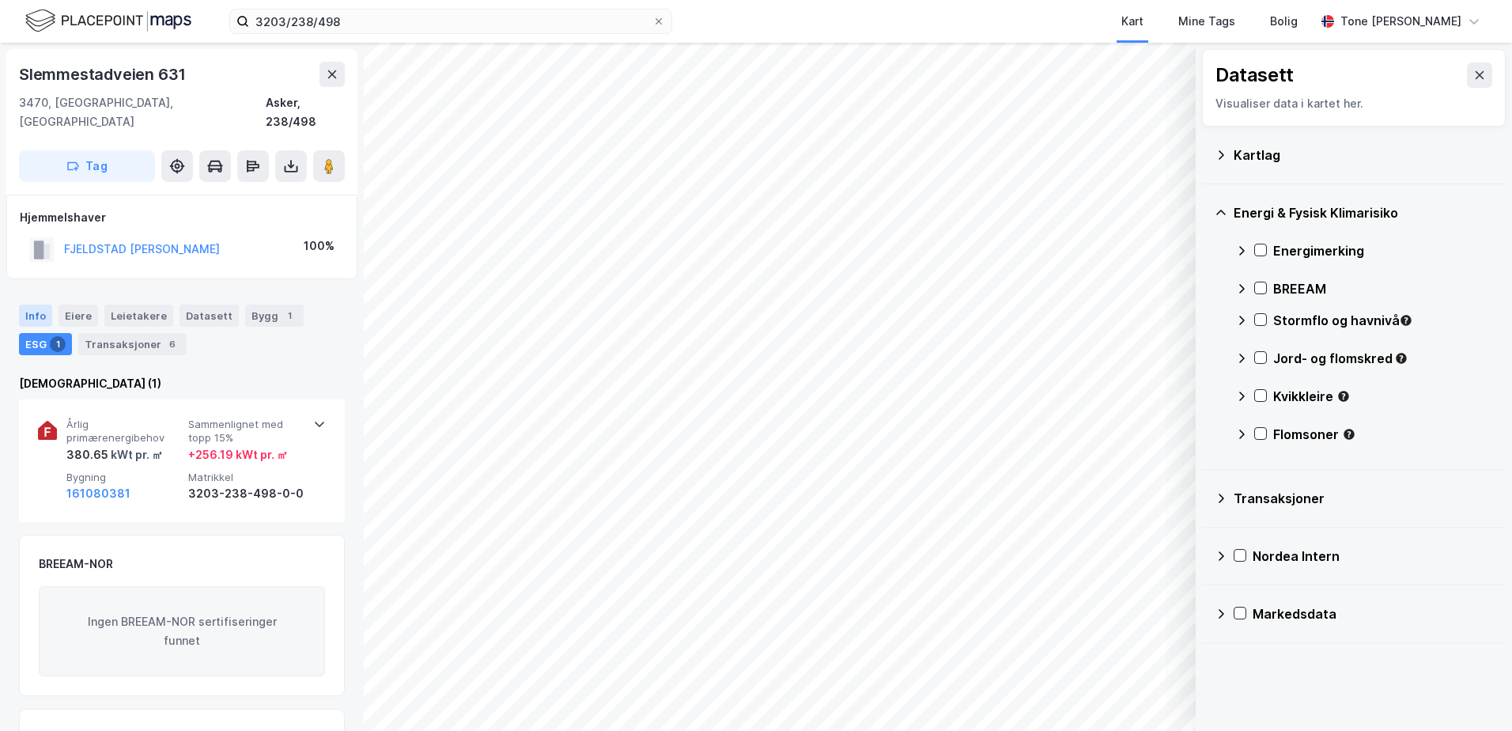
click at [36, 304] on div "Info" at bounding box center [35, 315] width 33 height 22
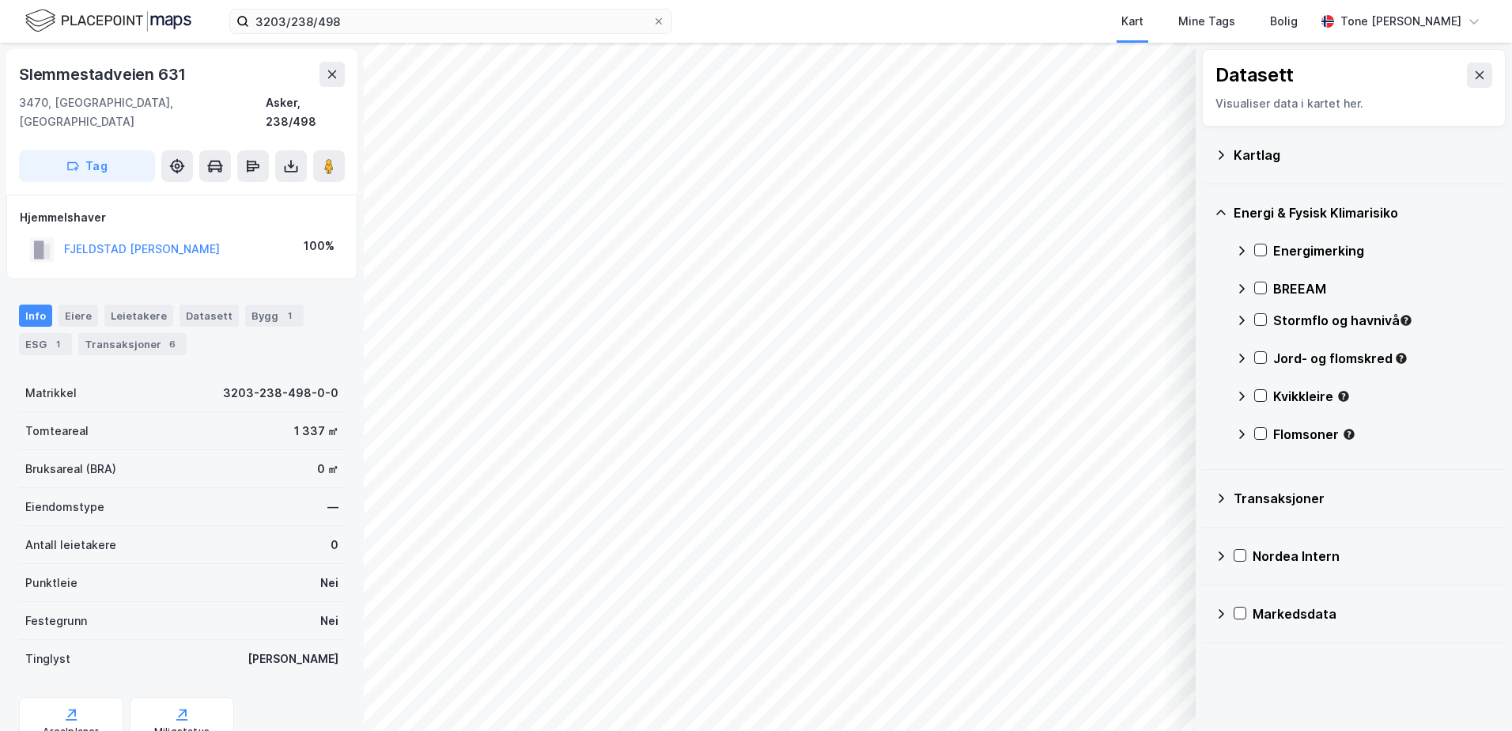
click at [1242, 153] on div "Kartlag" at bounding box center [1363, 155] width 259 height 19
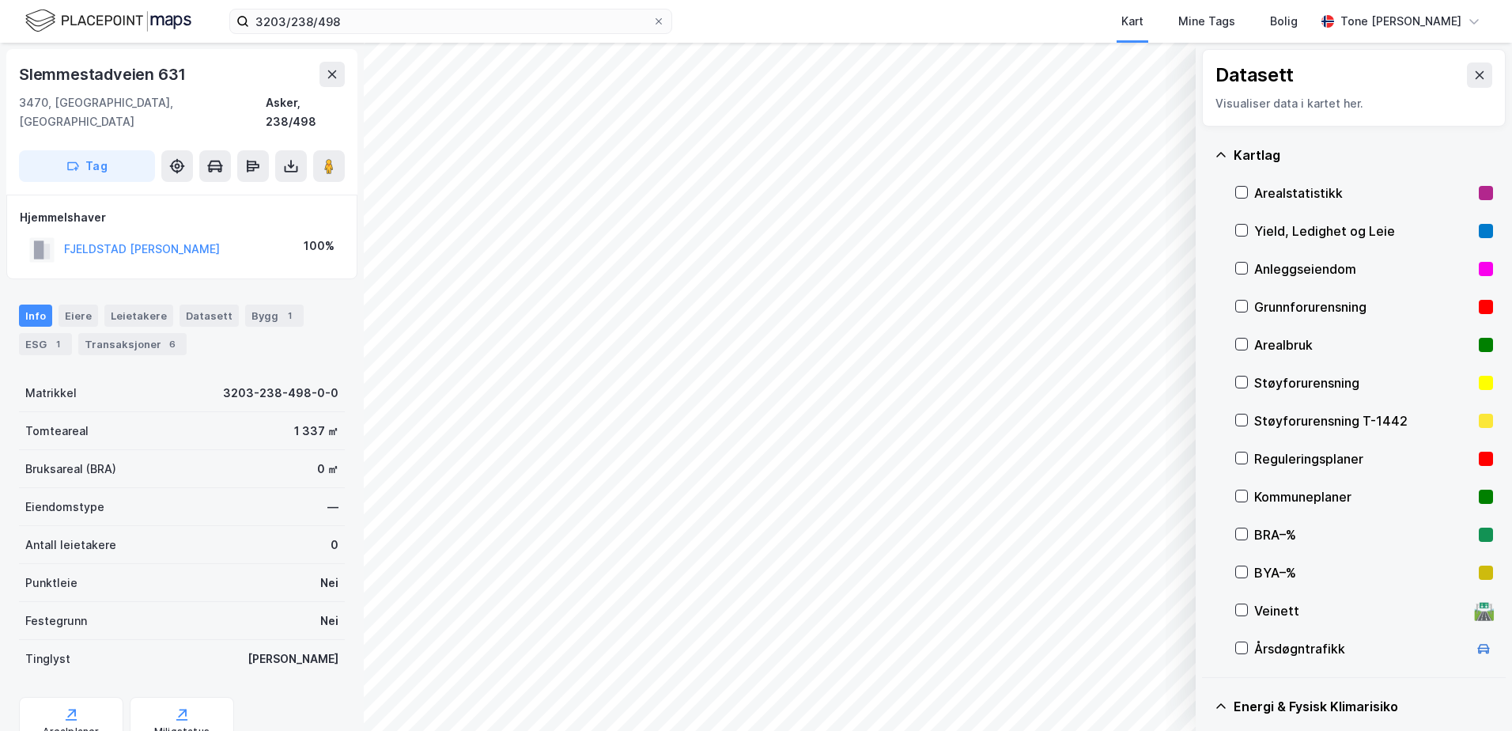
click at [1294, 308] on div "Grunnforurensning" at bounding box center [1363, 306] width 218 height 19
click at [1242, 157] on div "Kartlag" at bounding box center [1363, 155] width 259 height 19
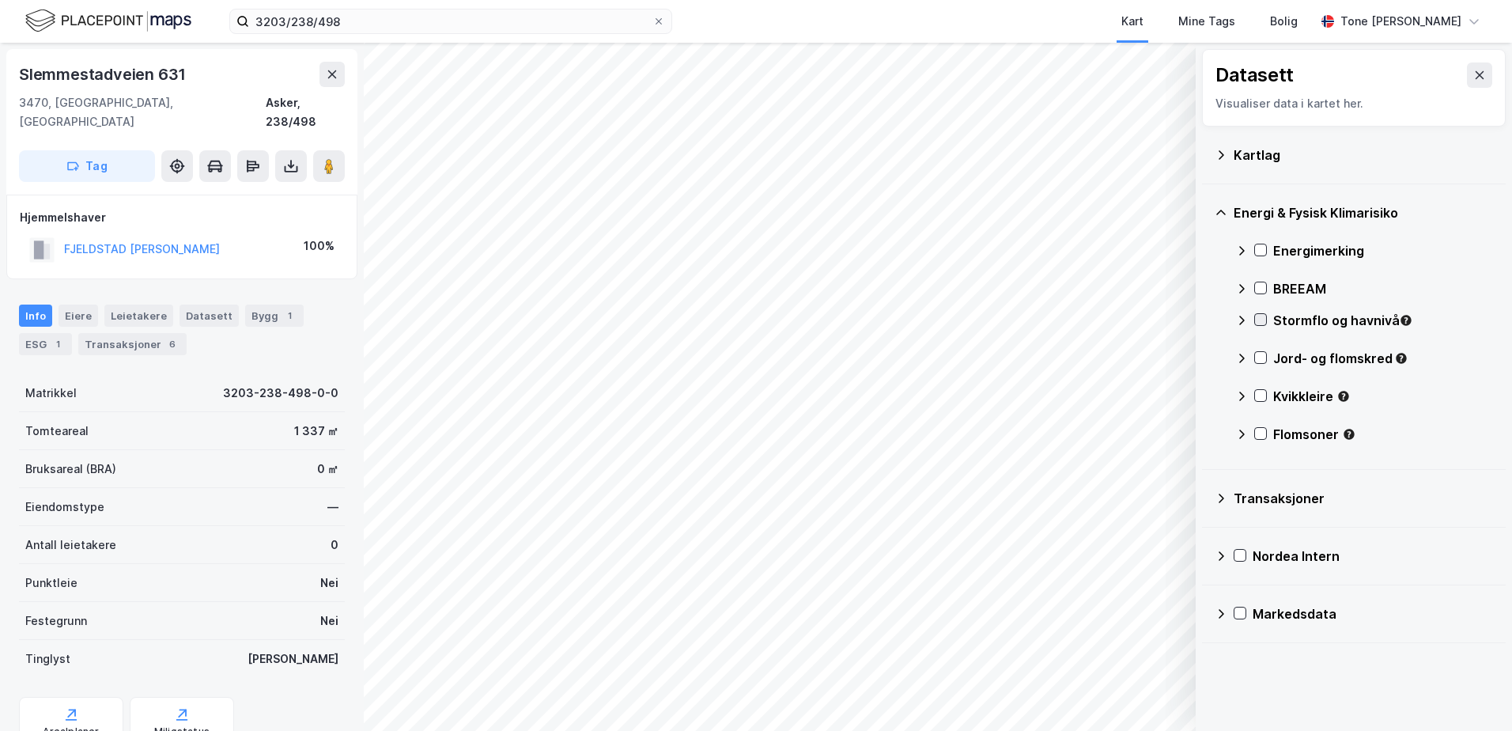
click at [1256, 315] on icon at bounding box center [1260, 319] width 11 height 11
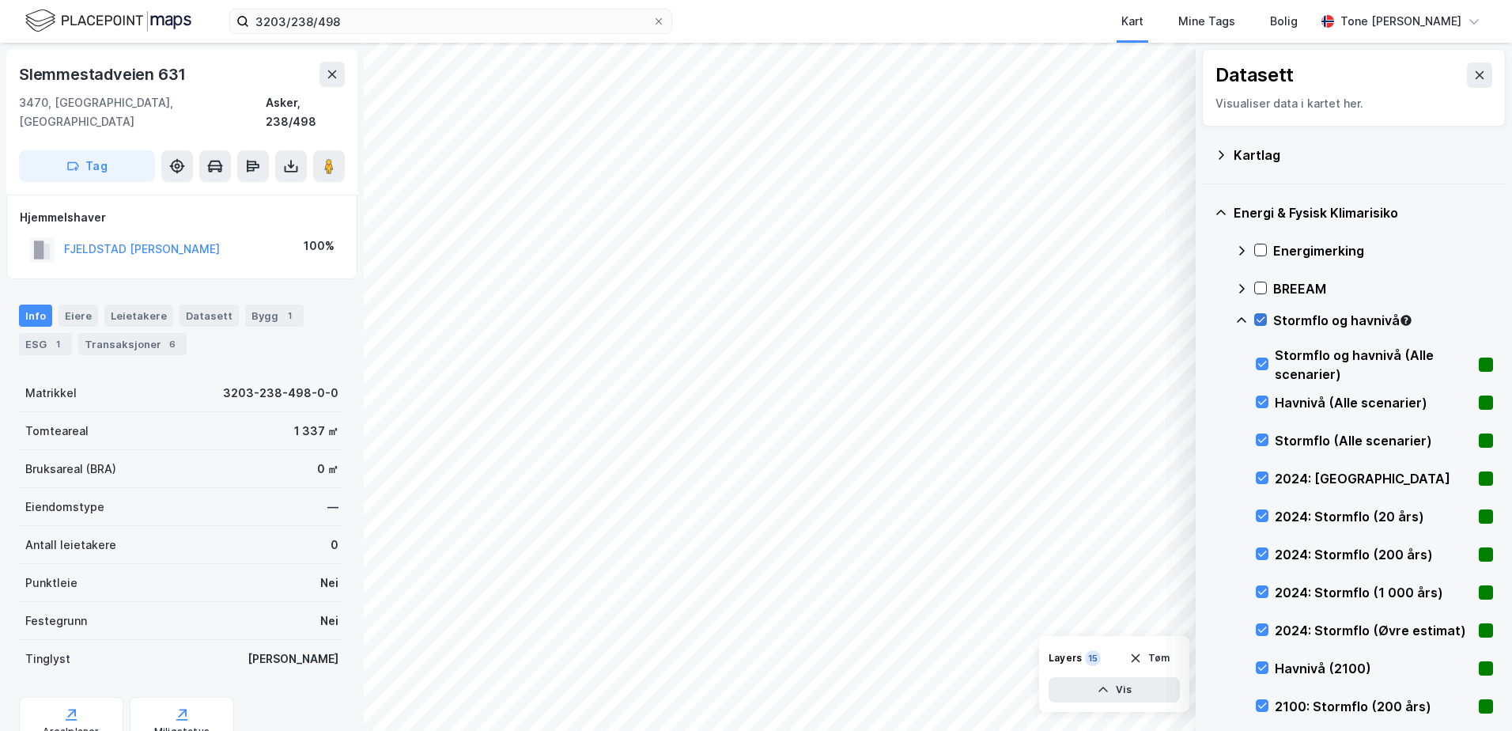
click at [1256, 315] on icon at bounding box center [1260, 319] width 11 height 11
click at [1246, 318] on icon at bounding box center [1241, 320] width 13 height 13
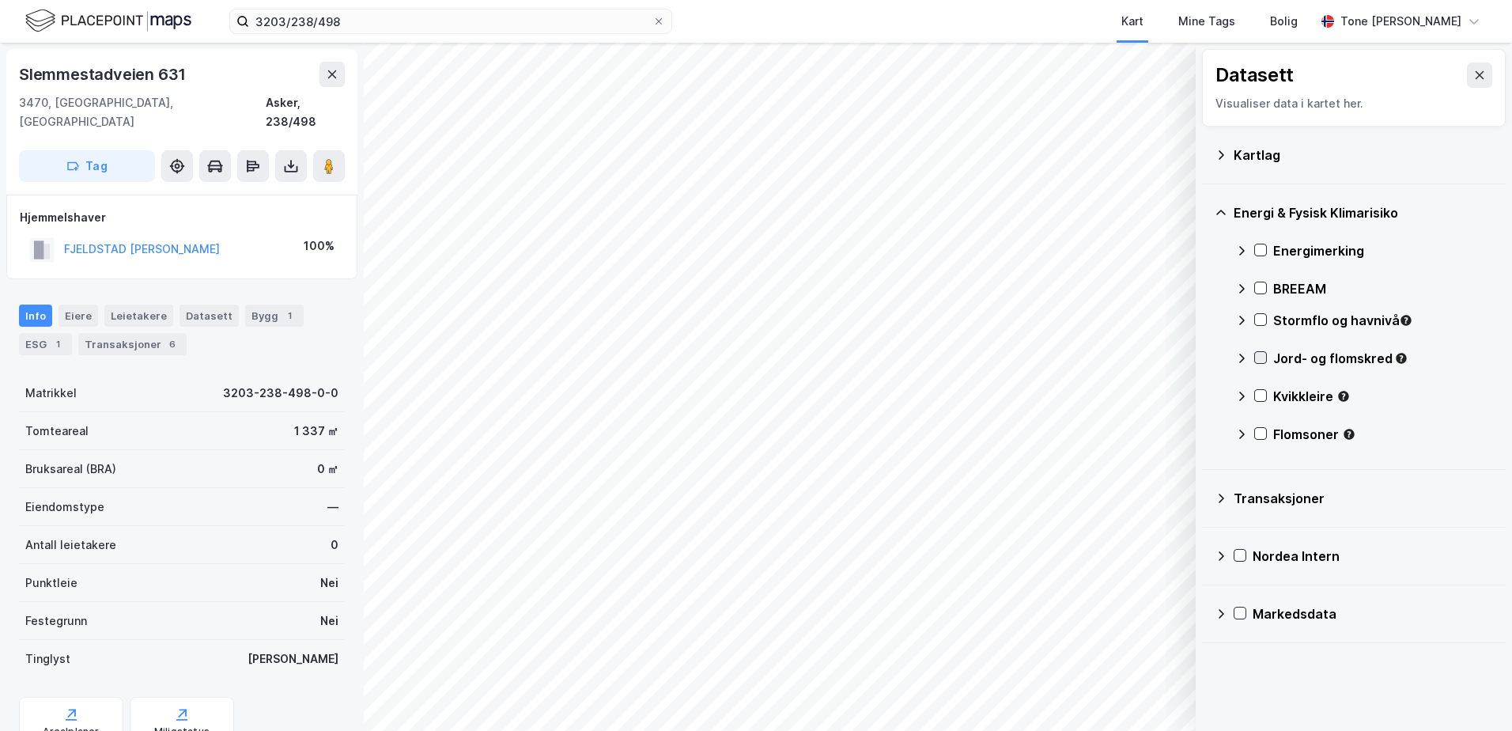
click at [1261, 352] on icon at bounding box center [1260, 357] width 11 height 11
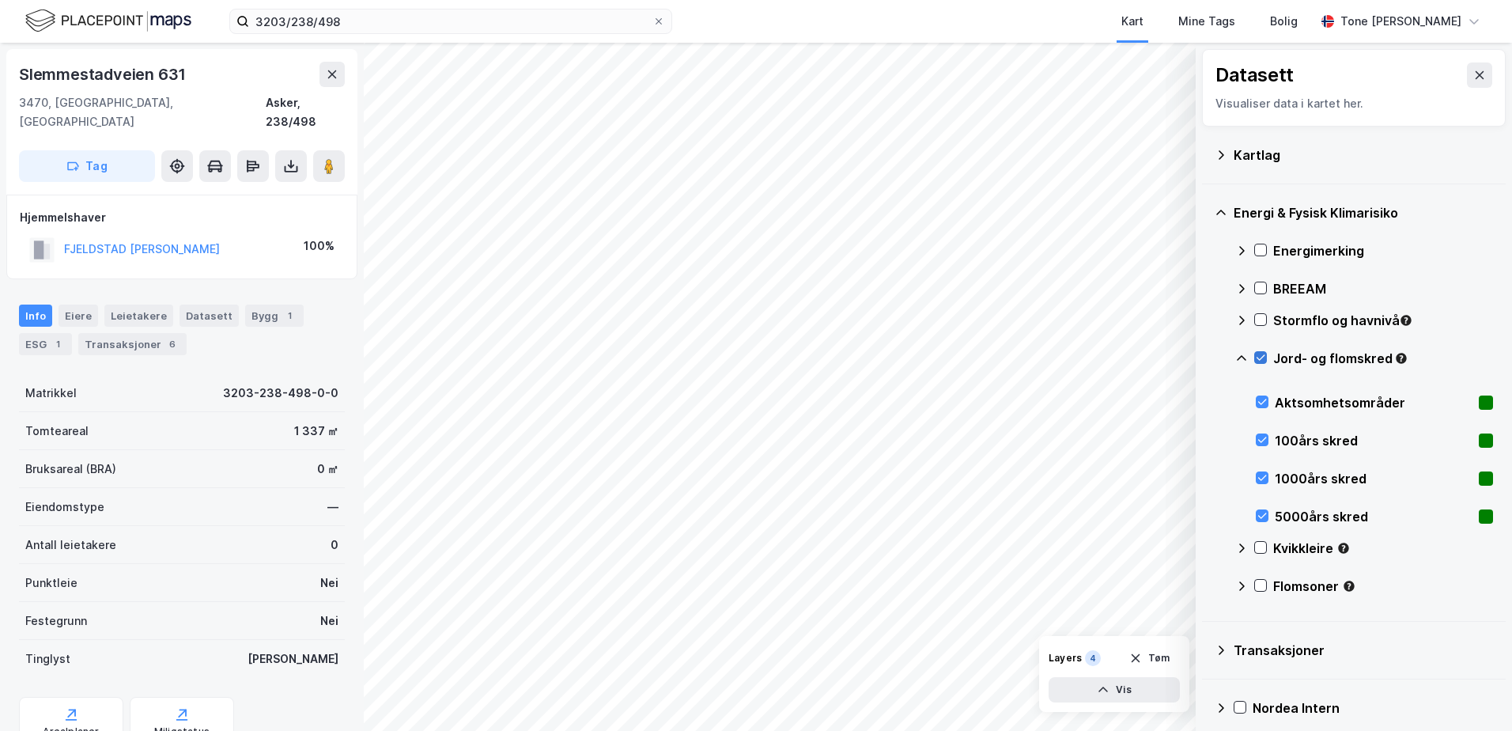
click at [1260, 352] on icon at bounding box center [1260, 357] width 11 height 11
click at [1246, 352] on icon at bounding box center [1241, 358] width 13 height 13
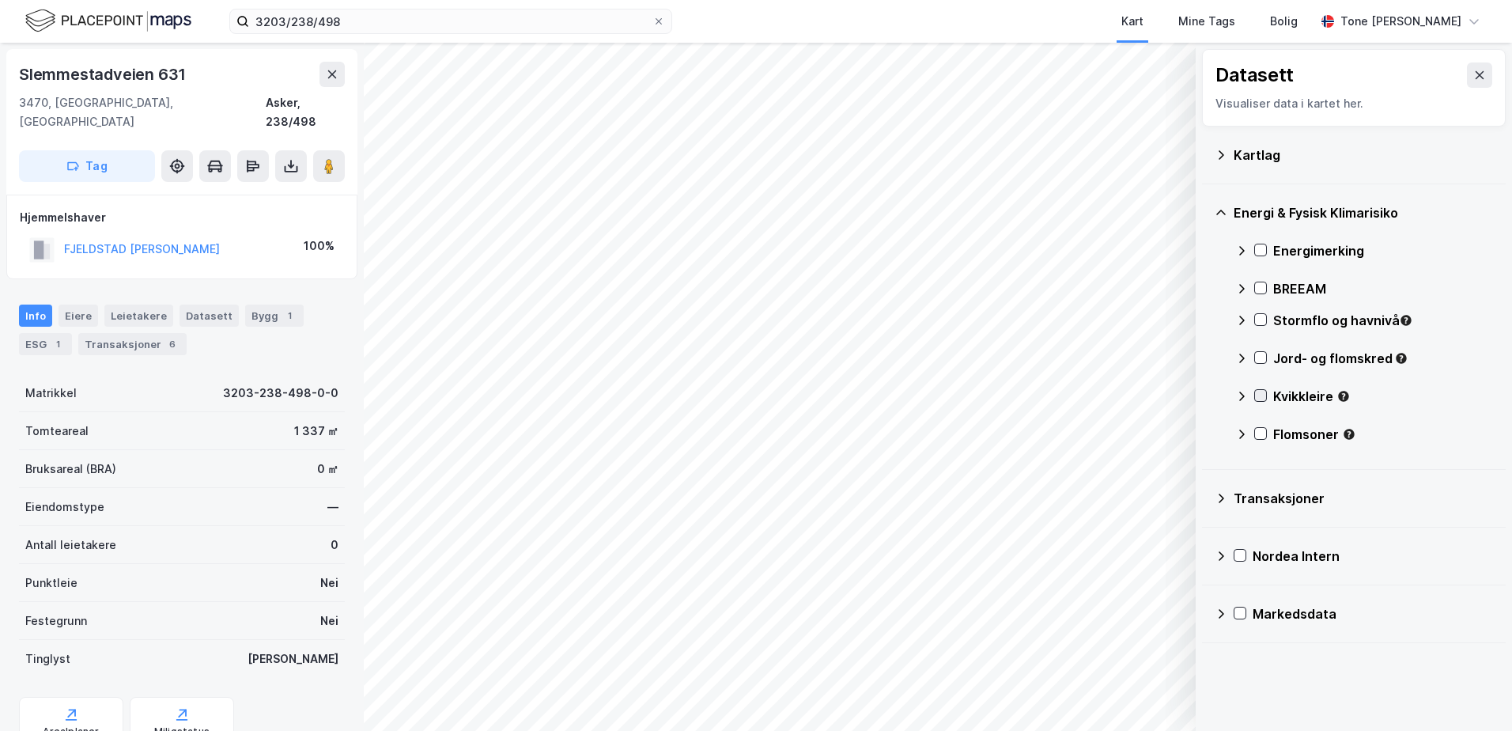
click at [1263, 391] on icon at bounding box center [1260, 395] width 11 height 11
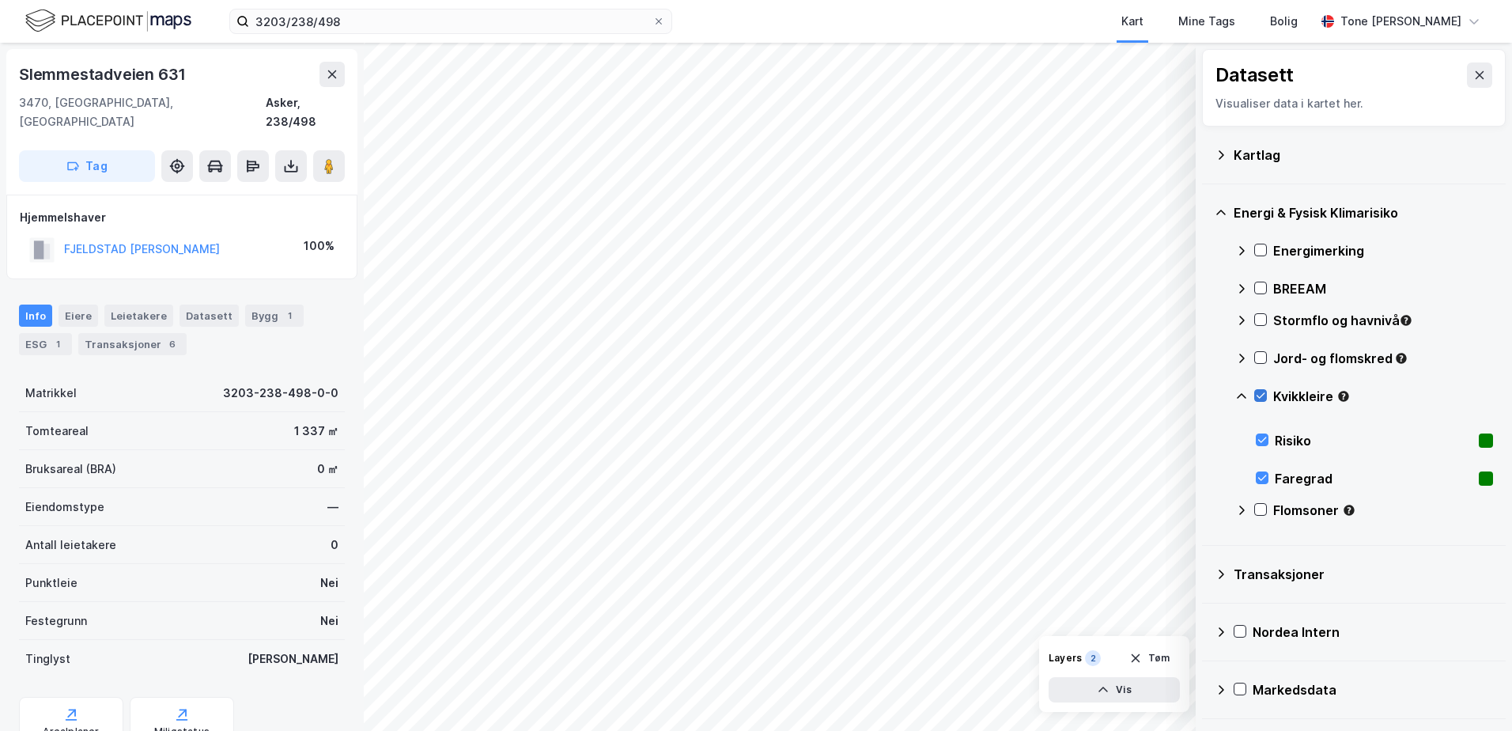
click at [1263, 391] on icon at bounding box center [1260, 395] width 11 height 11
click at [1238, 392] on icon at bounding box center [1241, 396] width 13 height 13
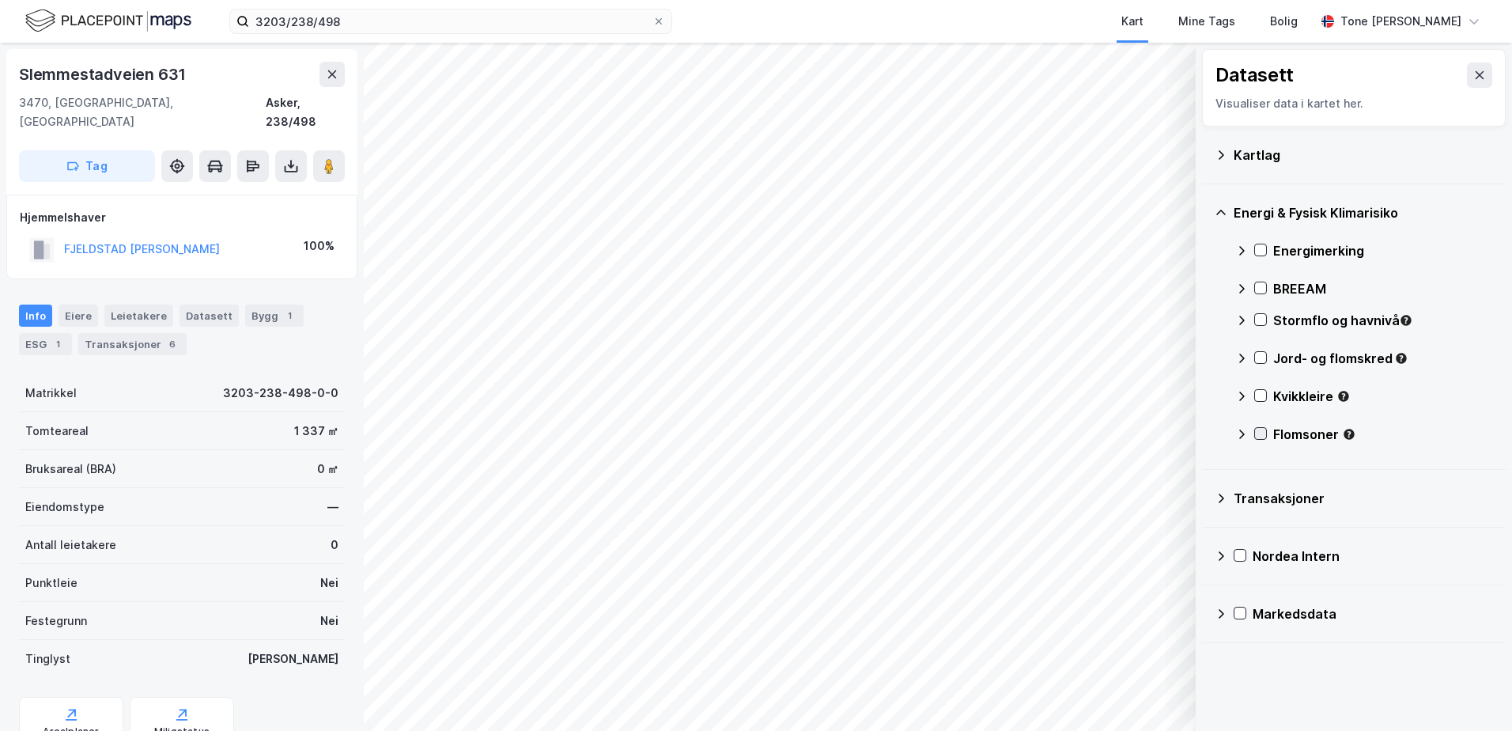
click at [1259, 433] on icon at bounding box center [1260, 433] width 11 height 11
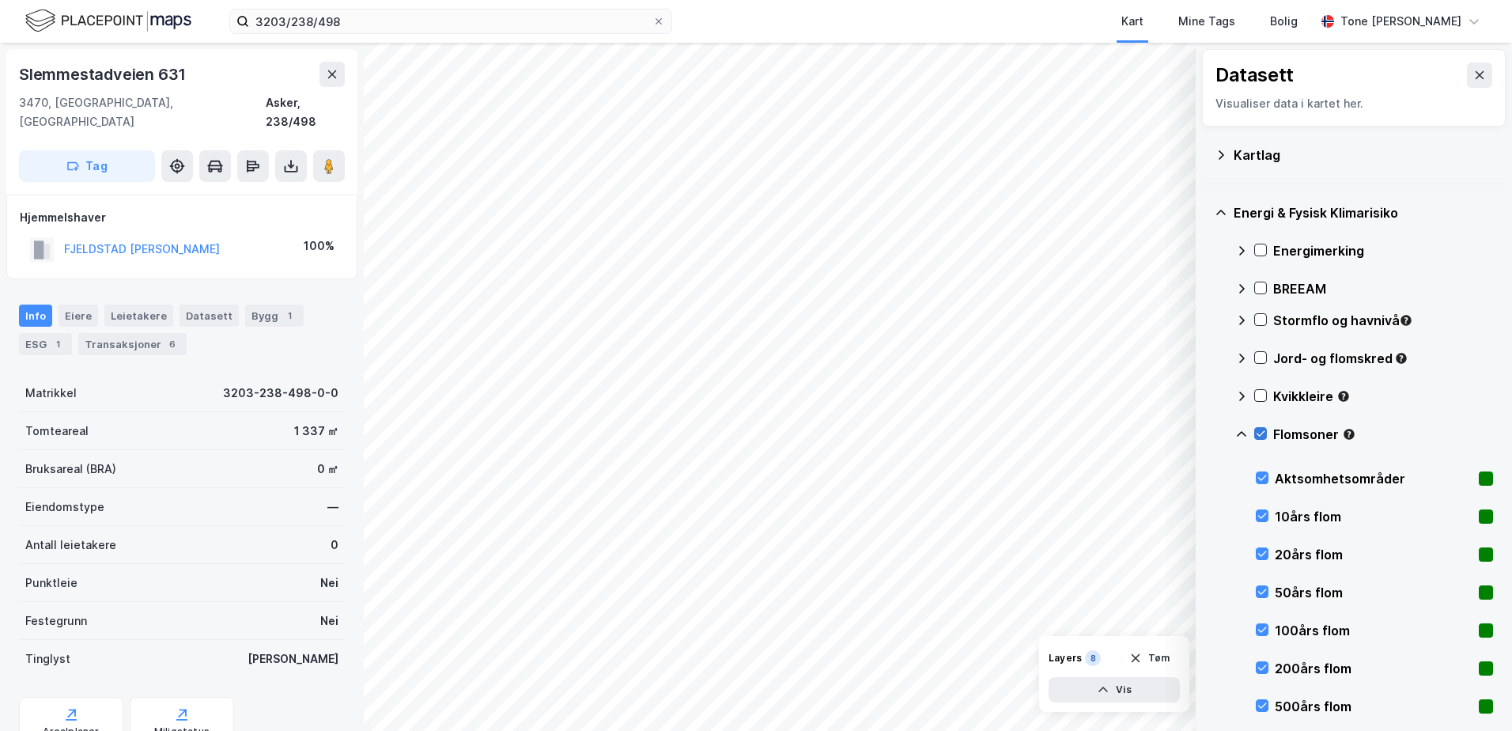
click at [1259, 433] on icon at bounding box center [1260, 433] width 11 height 11
